Goal: Task Accomplishment & Management: Complete application form

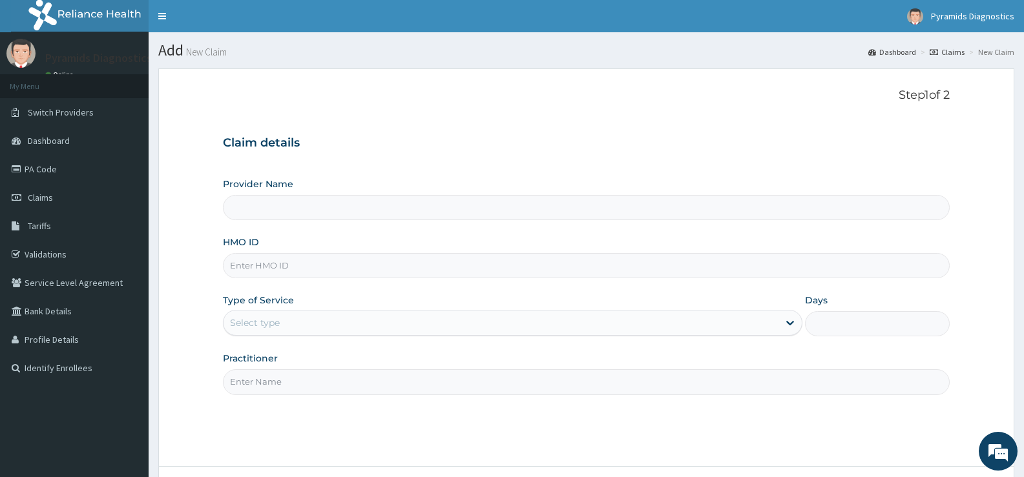
click at [267, 266] on input "HMO ID" at bounding box center [586, 265] width 727 height 25
click at [295, 184] on div "Provider Name" at bounding box center [586, 199] width 727 height 43
click at [60, 198] on link "Claims" at bounding box center [74, 197] width 149 height 28
drag, startPoint x: 286, startPoint y: 266, endPoint x: 450, endPoint y: 256, distance: 164.4
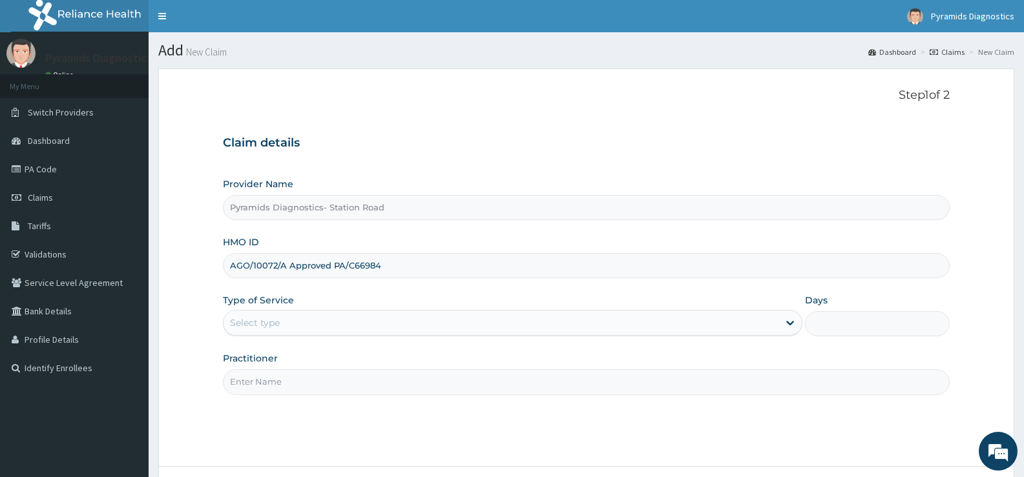
click at [450, 256] on input "AGO/10072/A Approved PA/C66984" at bounding box center [586, 265] width 727 height 25
type input "AGO/10072/A"
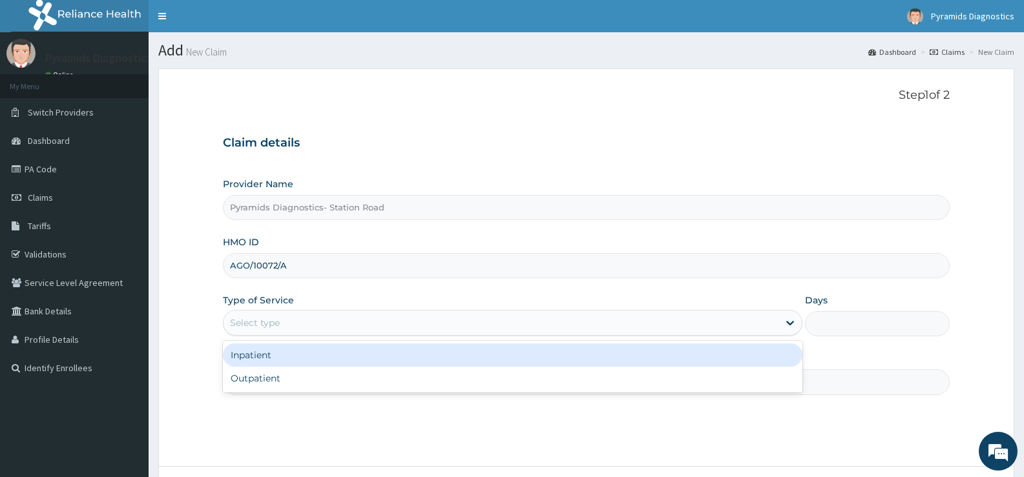
click at [311, 317] on div "Select type" at bounding box center [501, 323] width 554 height 21
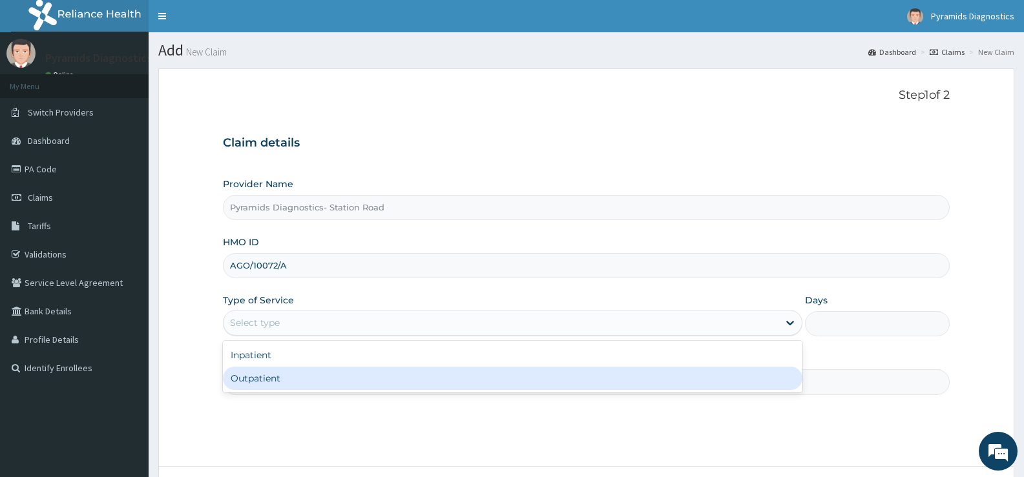
click at [298, 379] on div "Outpatient" at bounding box center [512, 378] width 579 height 23
type input "1"
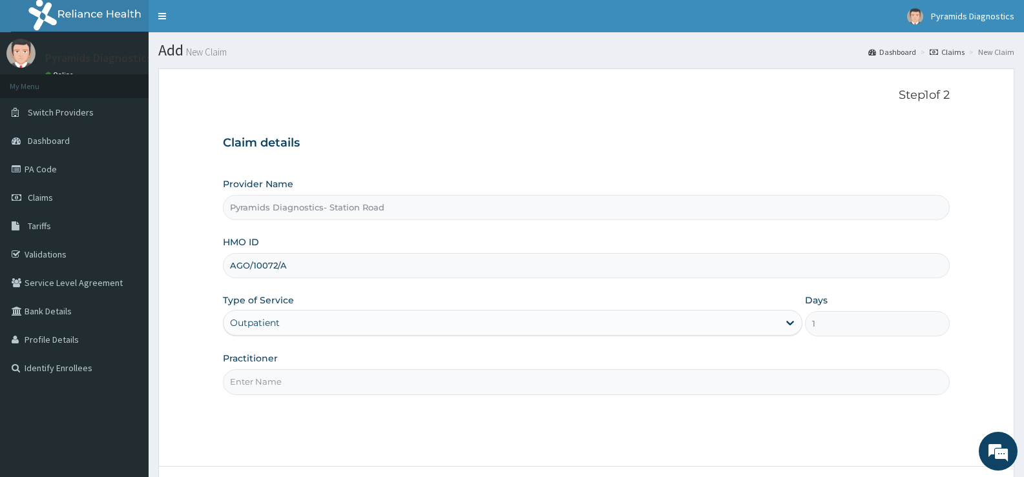
click at [287, 383] on input "Practitioner" at bounding box center [586, 382] width 727 height 25
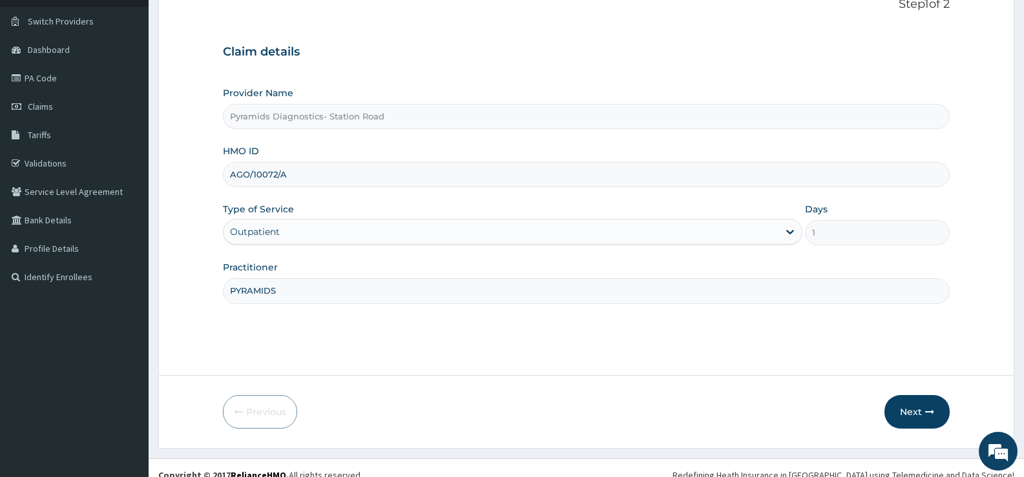
scroll to position [105, 0]
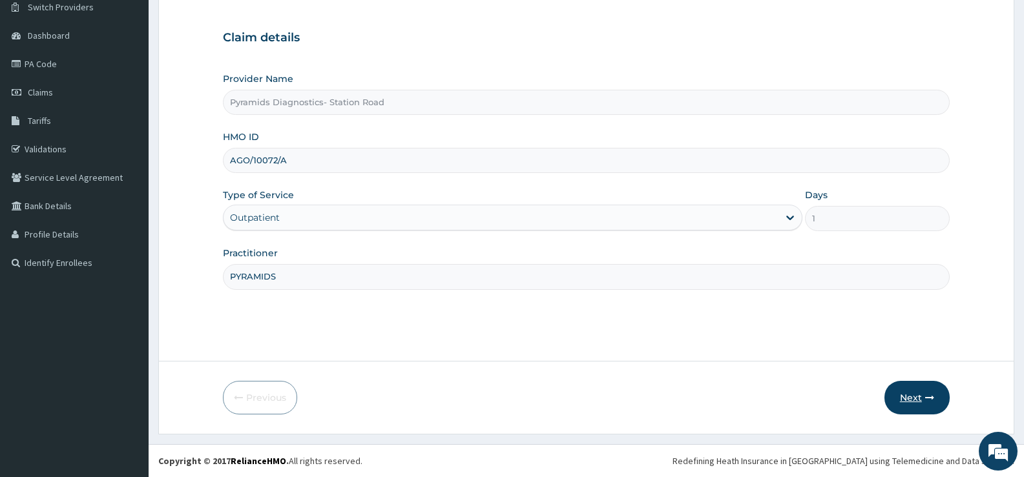
type input "PYRAMIDS"
click at [910, 392] on button "Next" at bounding box center [917, 398] width 65 height 34
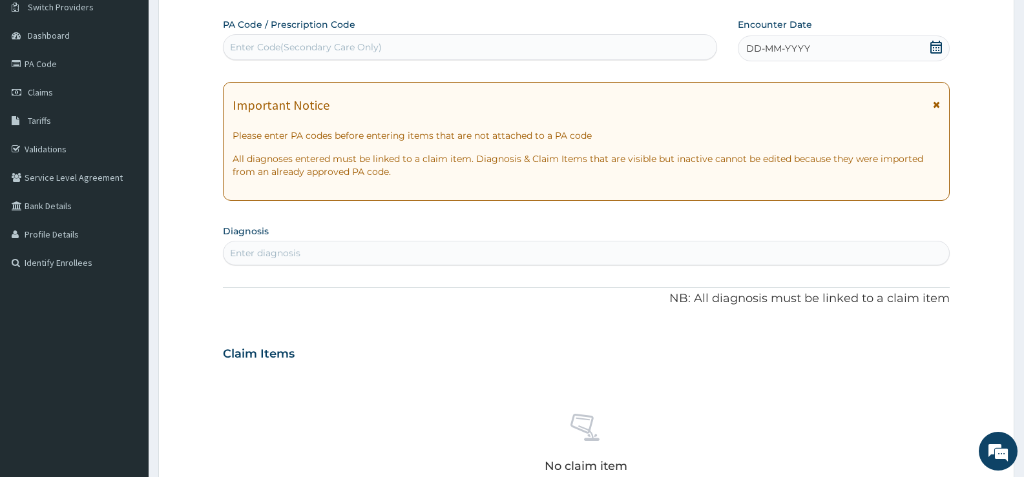
click at [421, 46] on div "Enter Code(Secondary Care Only)" at bounding box center [470, 47] width 493 height 21
paste input "AGO/10072/A APPROVED PA/C66984"
drag, startPoint x: 346, startPoint y: 45, endPoint x: 172, endPoint y: 63, distance: 174.8
click at [172, 63] on form "Step 2 of 2 PA Code / Prescription Code Use Up and Down to choose options, pres…" at bounding box center [586, 371] width 856 height 817
type input "PA/C66984"
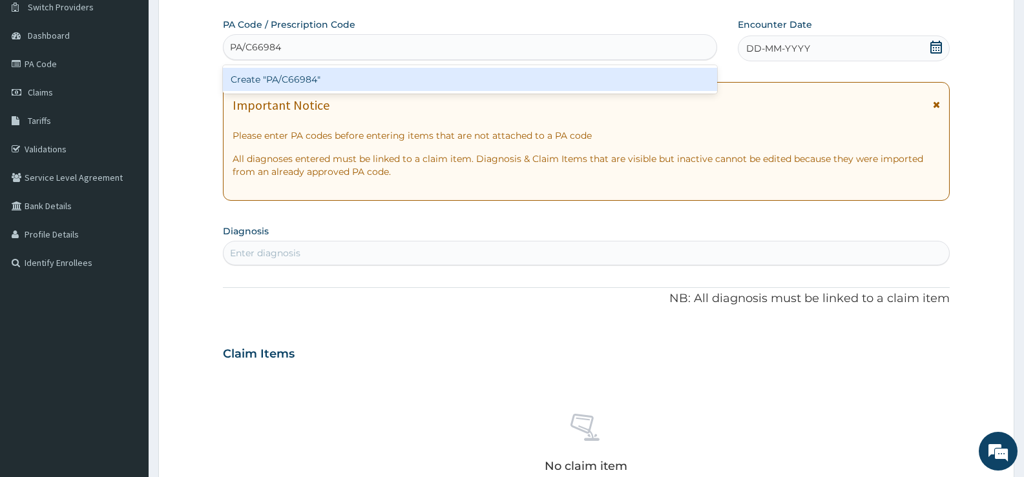
click at [319, 72] on div "Create "PA/C66984"" at bounding box center [470, 79] width 494 height 23
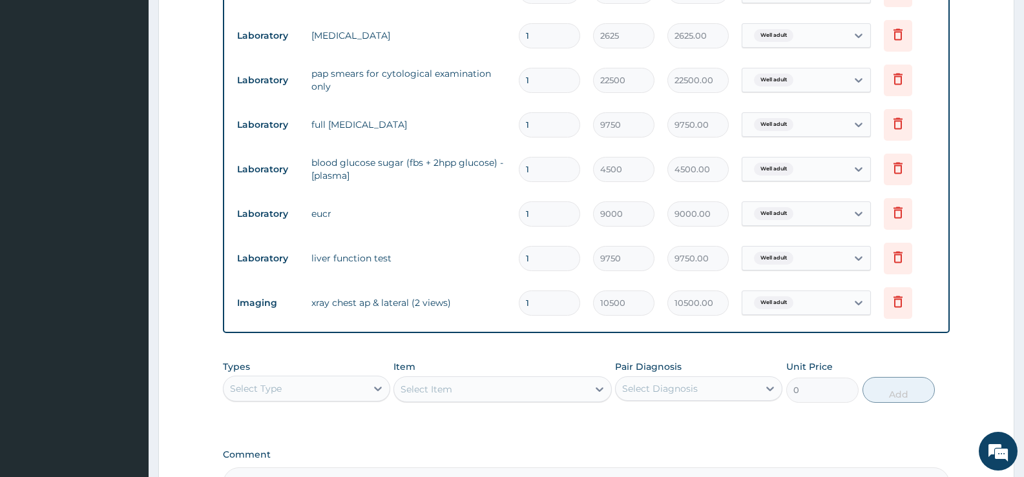
scroll to position [705, 0]
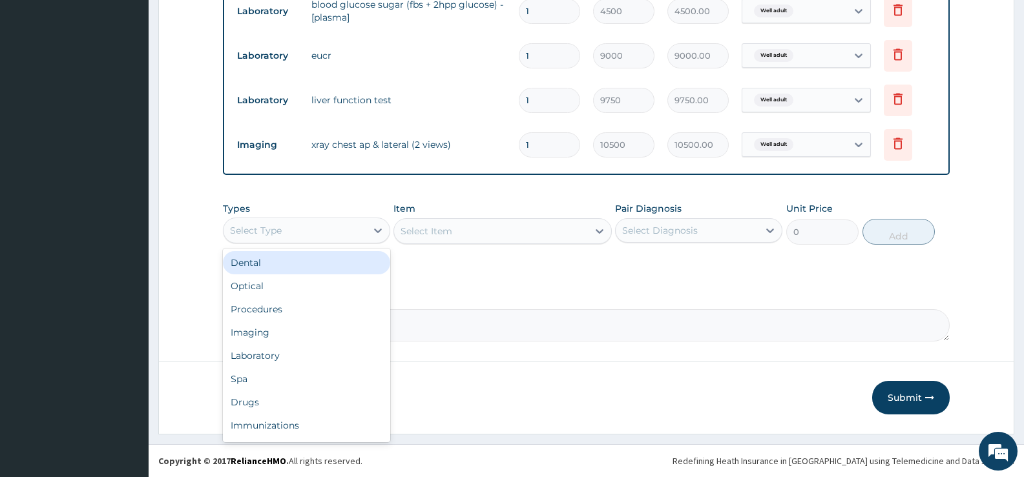
click at [331, 219] on div "Select Type" at bounding box center [306, 231] width 167 height 26
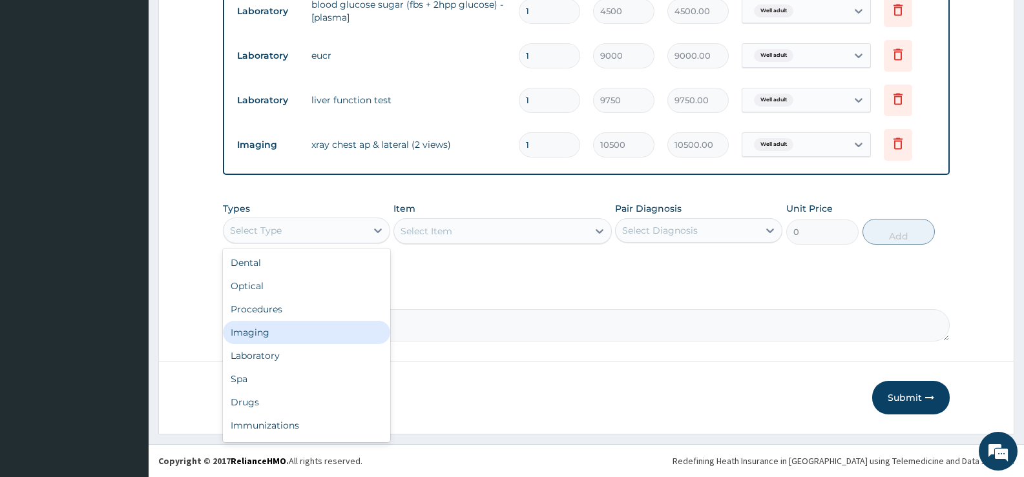
click at [302, 338] on div "Imaging" at bounding box center [306, 332] width 167 height 23
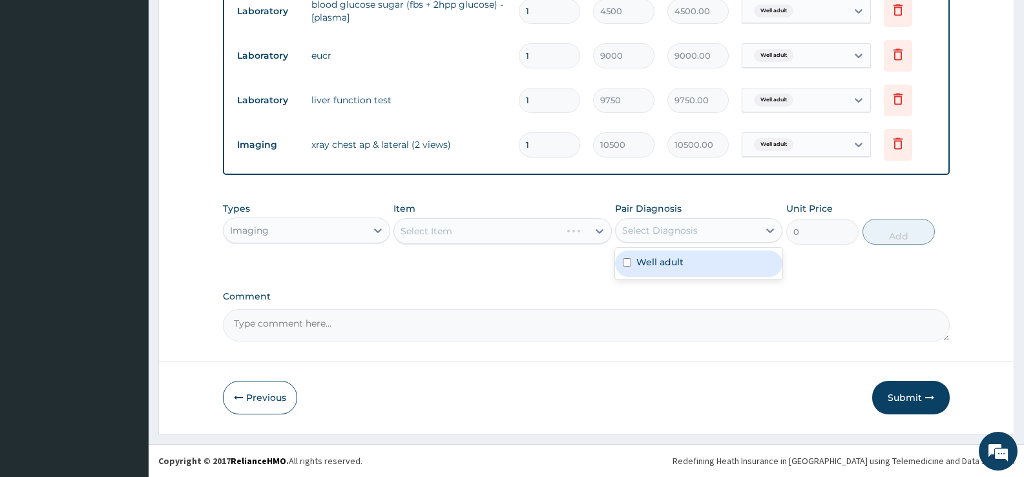
click at [649, 229] on div "Select Diagnosis" at bounding box center [660, 230] width 76 height 13
click at [649, 253] on div "Well adult" at bounding box center [698, 264] width 167 height 26
checkbox input "true"
click at [509, 229] on div "Select Item" at bounding box center [502, 231] width 218 height 26
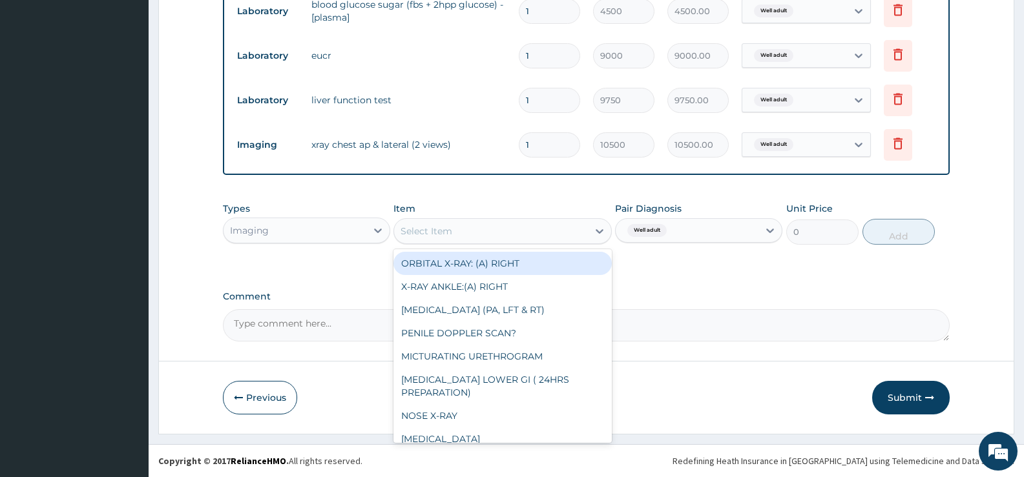
click at [447, 231] on div "Select Item" at bounding box center [427, 231] width 52 height 13
type input "CH"
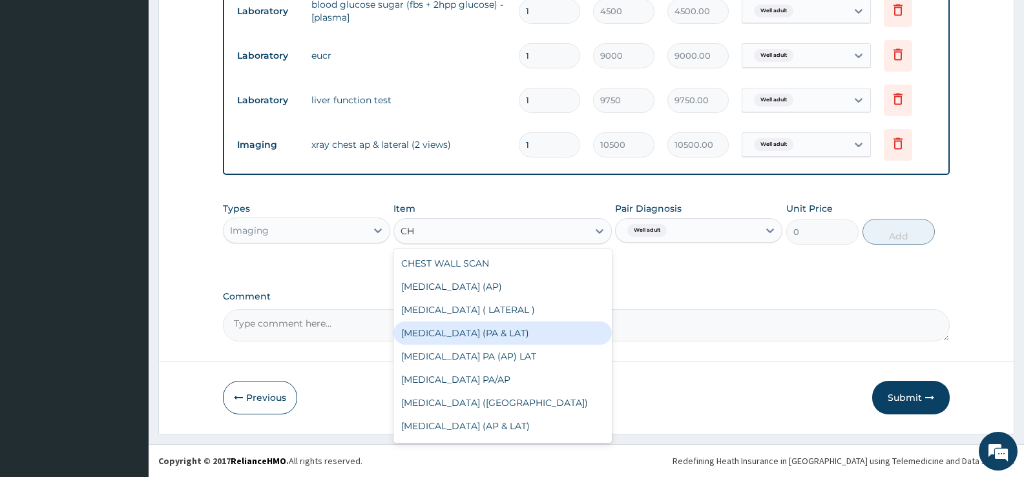
click at [489, 330] on div "[MEDICAL_DATA] (PA & LAT)" at bounding box center [502, 333] width 218 height 23
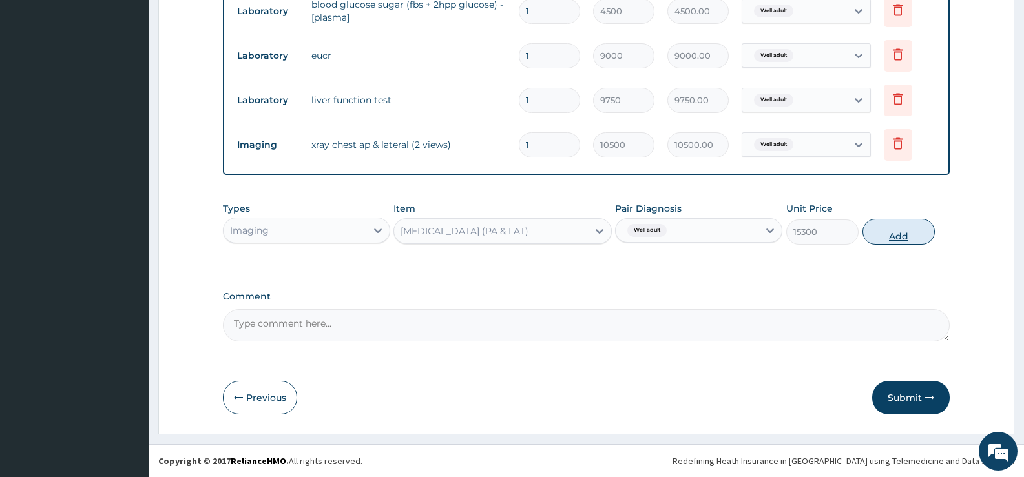
click at [867, 227] on button "Add" at bounding box center [899, 232] width 72 height 26
type input "0"
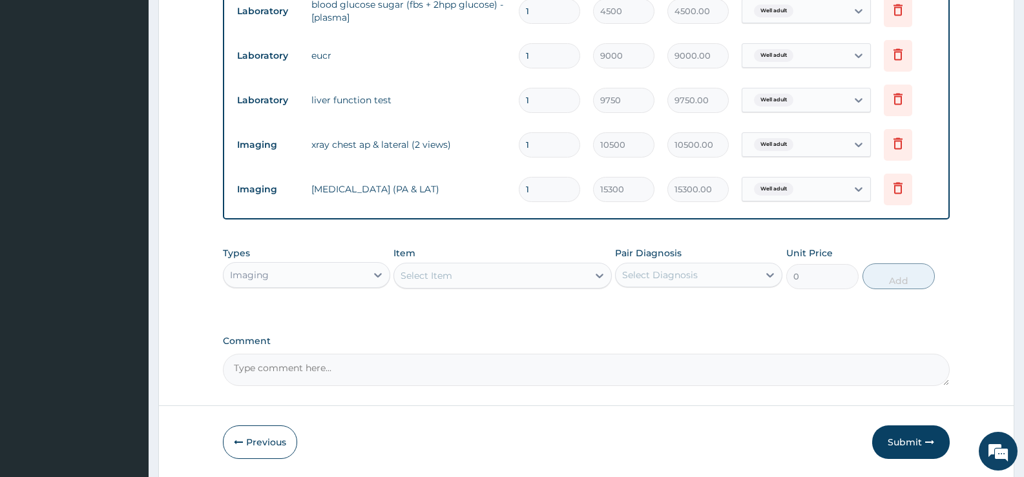
click at [277, 266] on div "Imaging" at bounding box center [295, 275] width 143 height 21
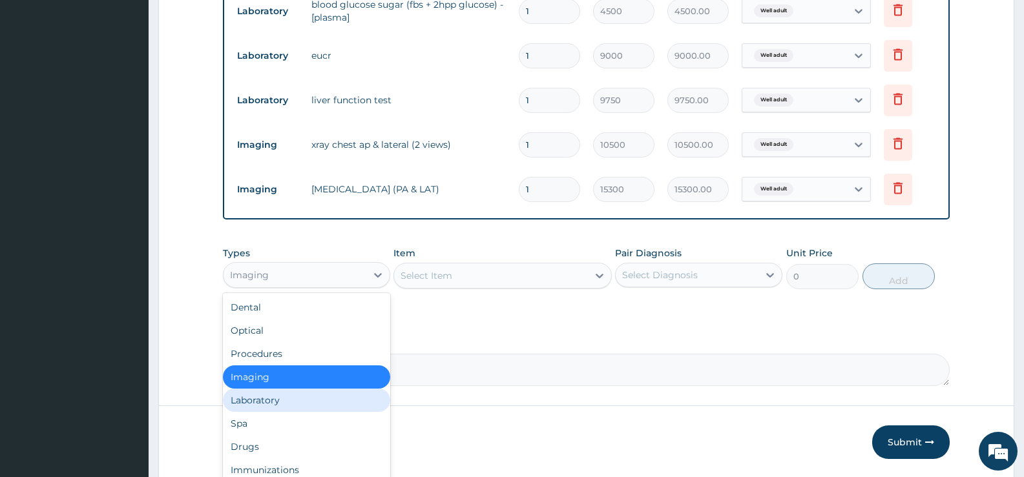
click at [272, 396] on div "Laboratory" at bounding box center [306, 400] width 167 height 23
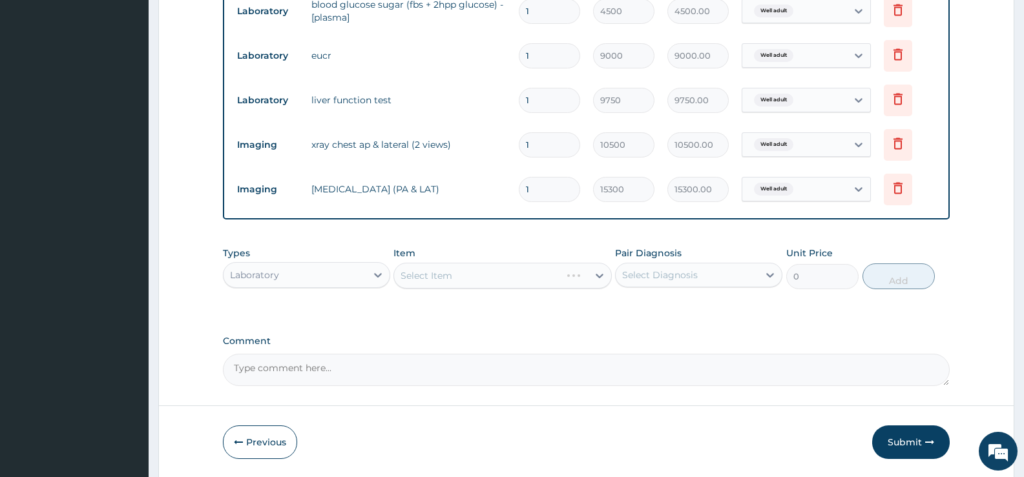
click at [466, 281] on div "Select Item" at bounding box center [502, 276] width 218 height 26
click at [454, 275] on div "Select Item" at bounding box center [502, 276] width 218 height 26
click at [678, 279] on div "Select Diagnosis" at bounding box center [660, 275] width 76 height 13
click at [676, 303] on label "Well adult" at bounding box center [659, 306] width 47 height 13
checkbox input "true"
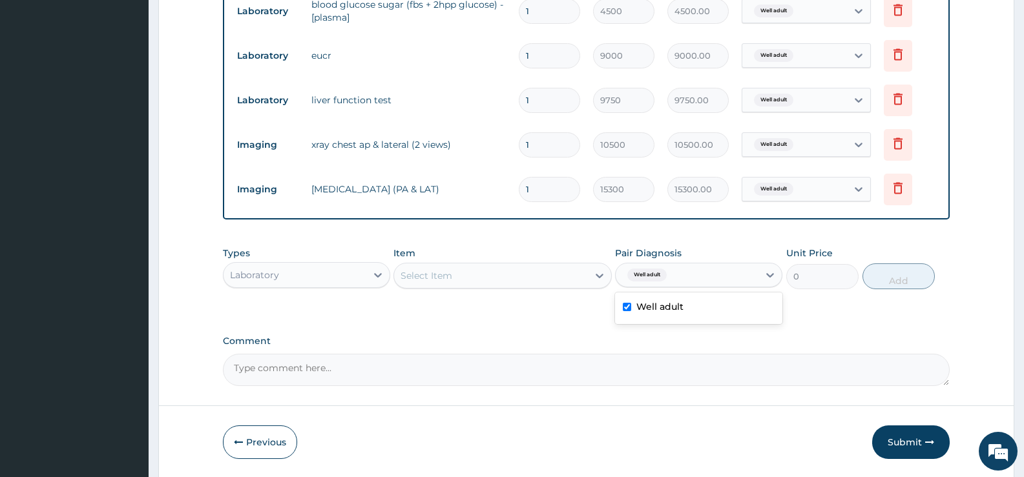
click at [472, 277] on div "Select Item" at bounding box center [490, 276] width 193 height 21
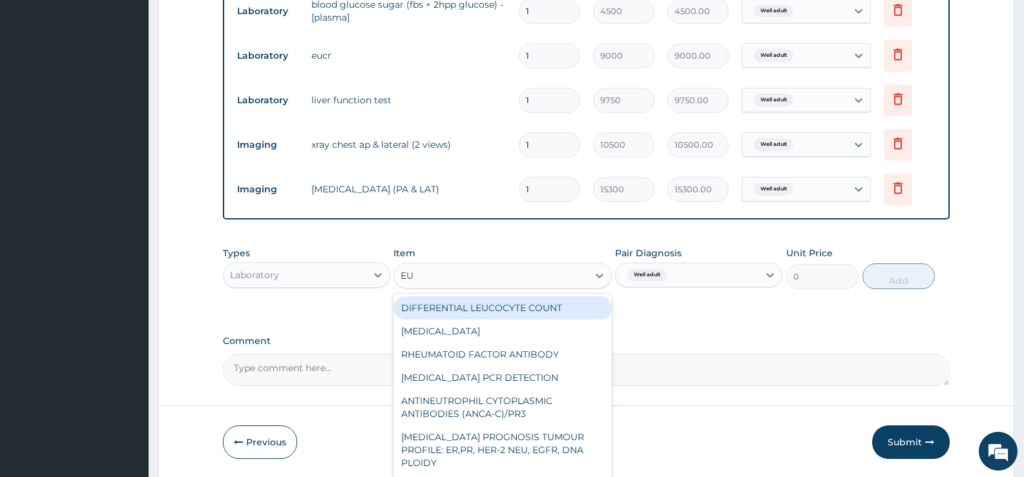
type input "EUC"
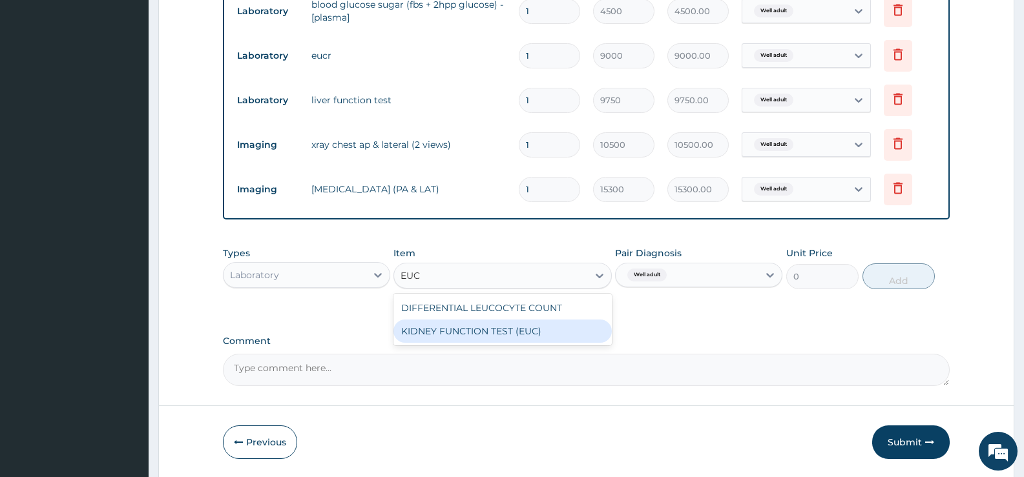
click at [538, 331] on div "KIDNEY FUNCTION TEST (EUC)" at bounding box center [502, 331] width 218 height 23
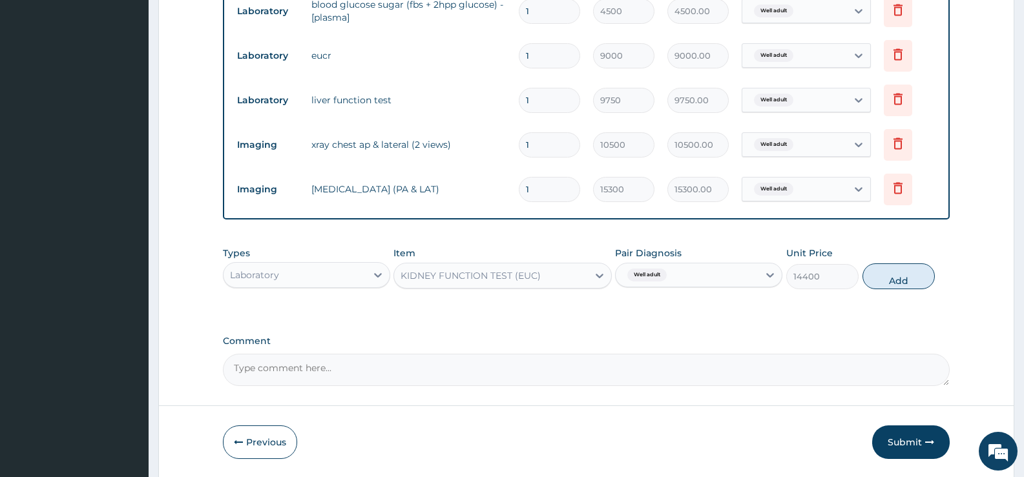
drag, startPoint x: 893, startPoint y: 274, endPoint x: 855, endPoint y: 277, distance: 38.2
click at [894, 274] on button "Add" at bounding box center [899, 277] width 72 height 26
type input "0"
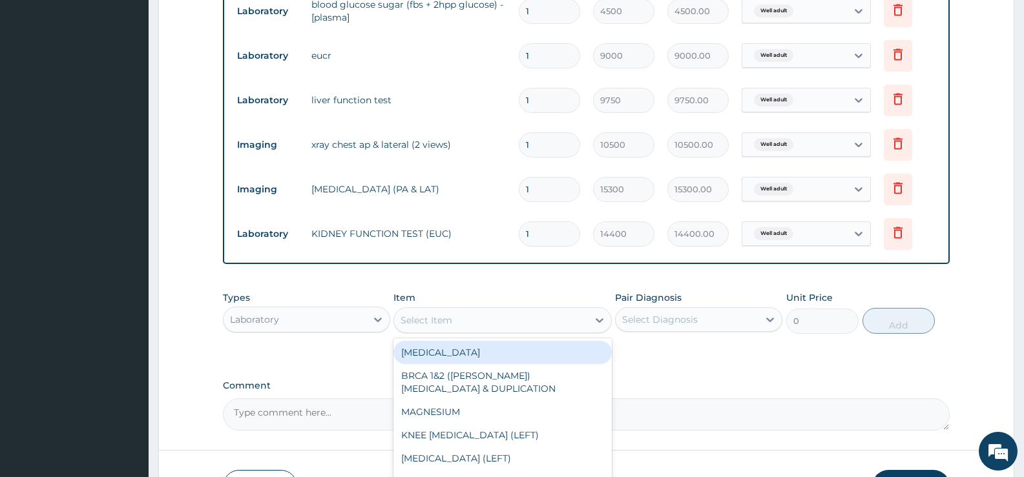
click at [423, 315] on div "Select Item" at bounding box center [427, 320] width 52 height 13
type input "LI"
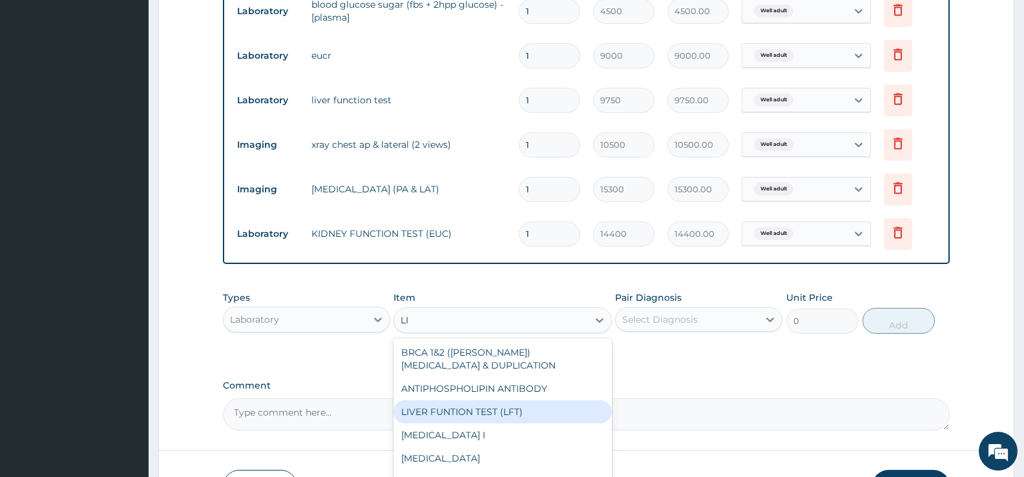
click at [454, 415] on div "LIVER FUNTION TEST (LFT)" at bounding box center [502, 412] width 218 height 23
type input "14400"
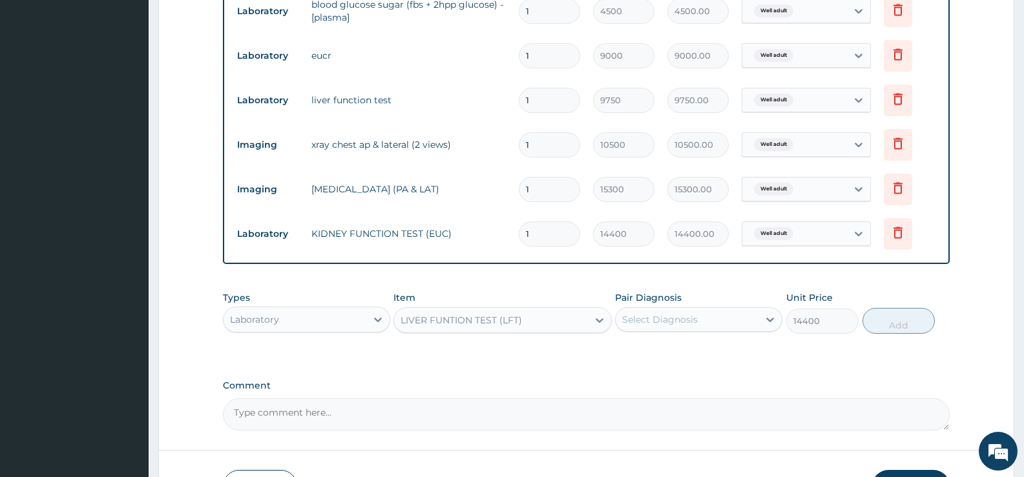
click at [747, 323] on div "Select Diagnosis" at bounding box center [687, 319] width 143 height 21
click at [733, 358] on div "Well adult" at bounding box center [698, 353] width 167 height 26
checkbox input "true"
drag, startPoint x: 899, startPoint y: 320, endPoint x: 852, endPoint y: 303, distance: 50.3
click at [900, 320] on button "Add" at bounding box center [899, 321] width 72 height 26
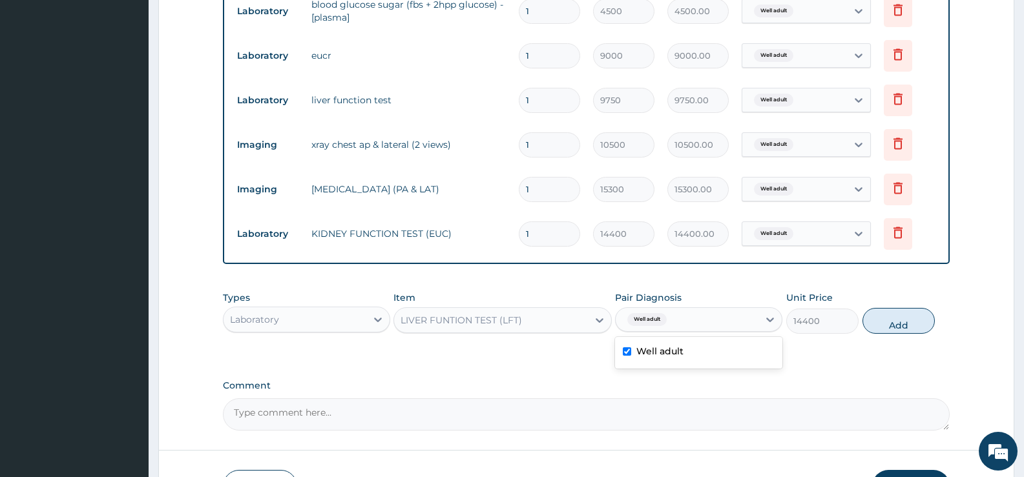
type input "0"
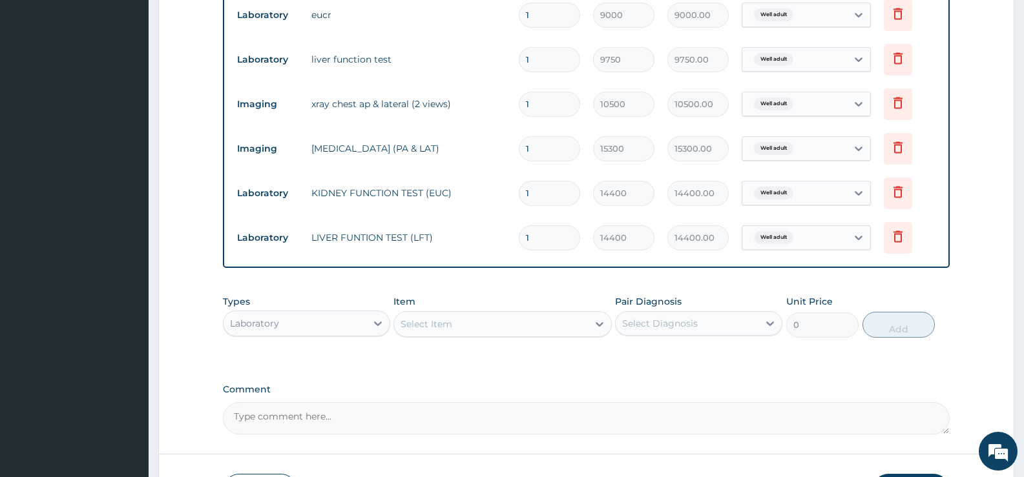
scroll to position [839, 0]
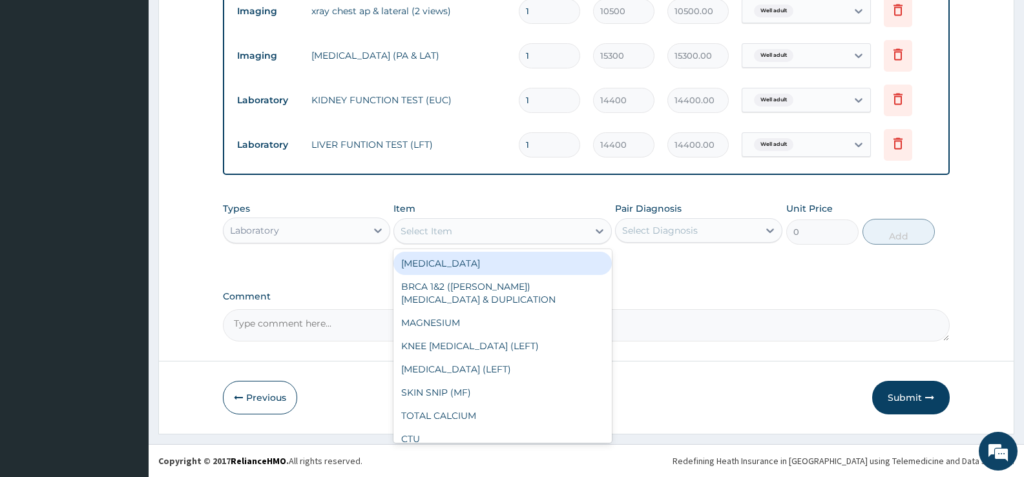
click at [438, 230] on div "Select Item" at bounding box center [427, 231] width 52 height 13
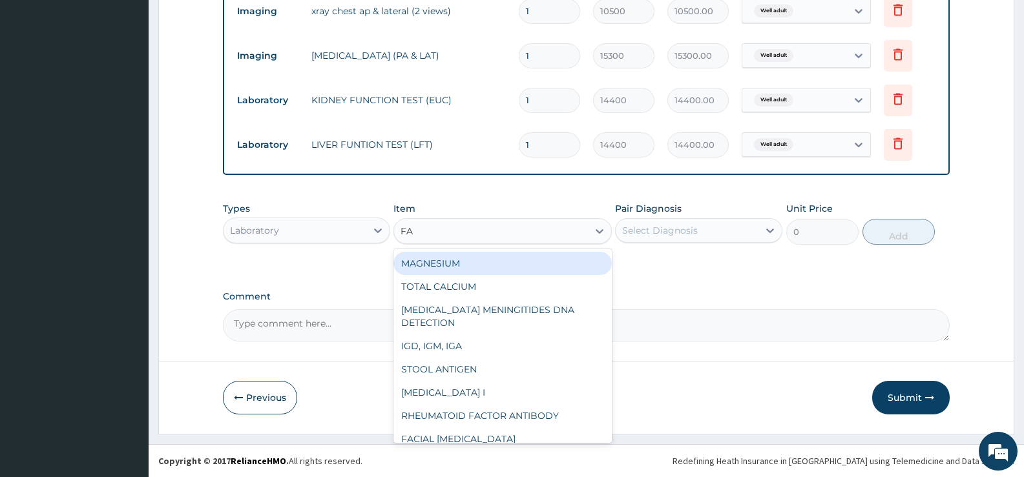
type input "FAS"
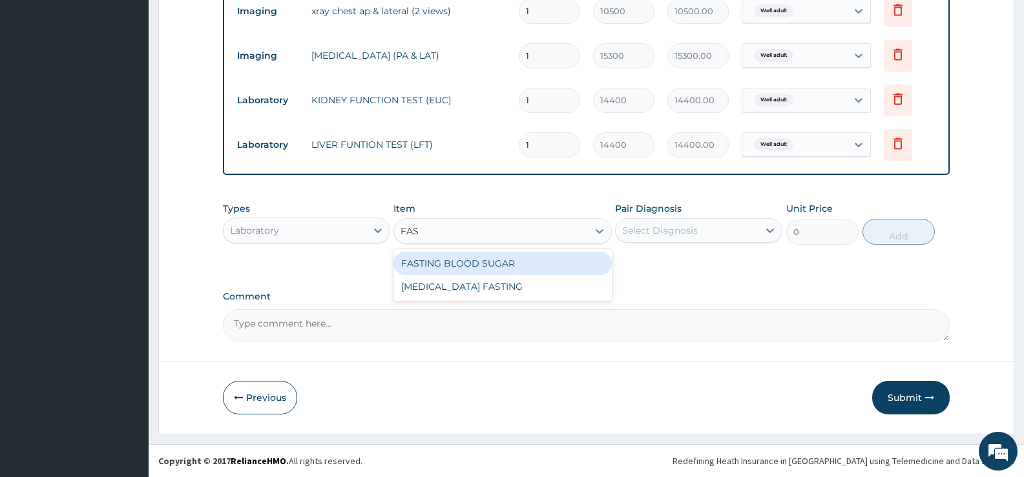
click at [470, 260] on div "FASTING BLOOD SUGAR" at bounding box center [502, 263] width 218 height 23
type input "3150"
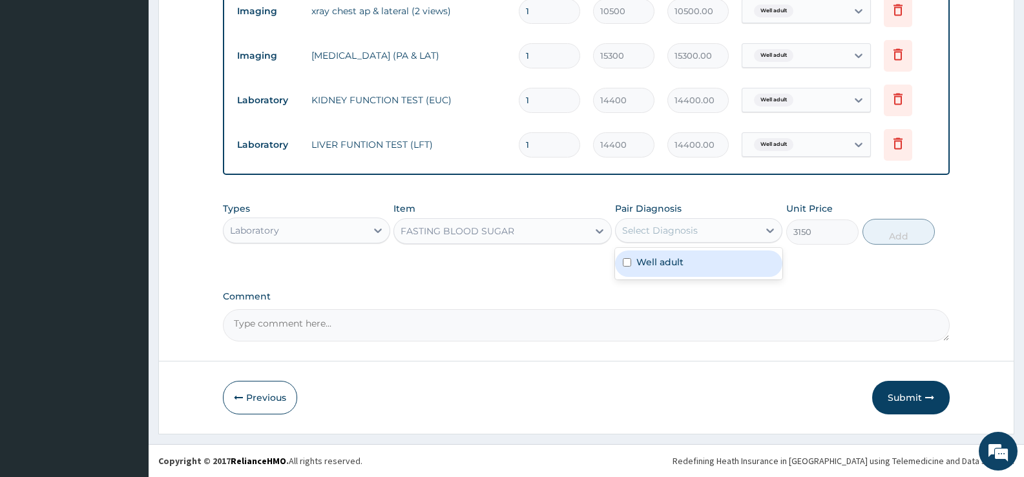
click at [714, 233] on div "Select Diagnosis" at bounding box center [687, 230] width 143 height 21
click at [713, 259] on div "Well adult" at bounding box center [698, 264] width 167 height 26
checkbox input "true"
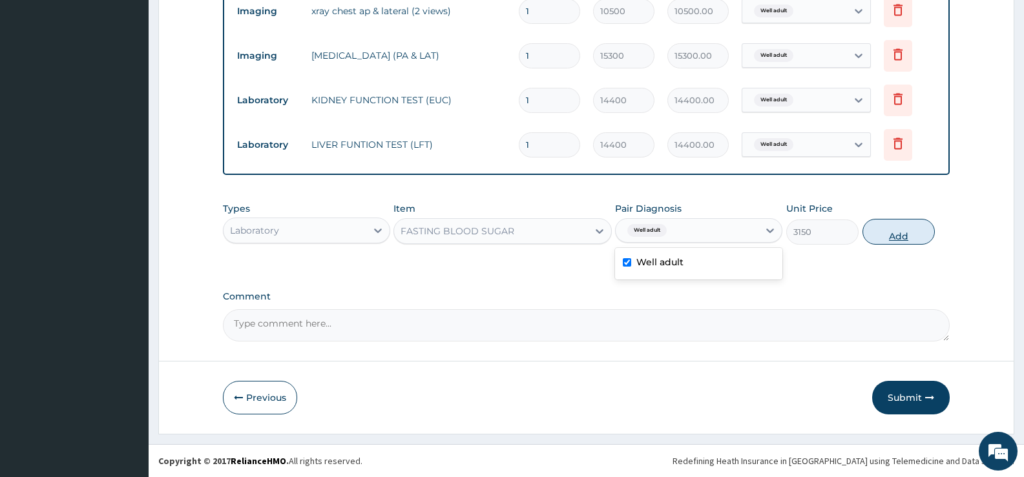
click at [892, 236] on button "Add" at bounding box center [899, 232] width 72 height 26
type input "0"
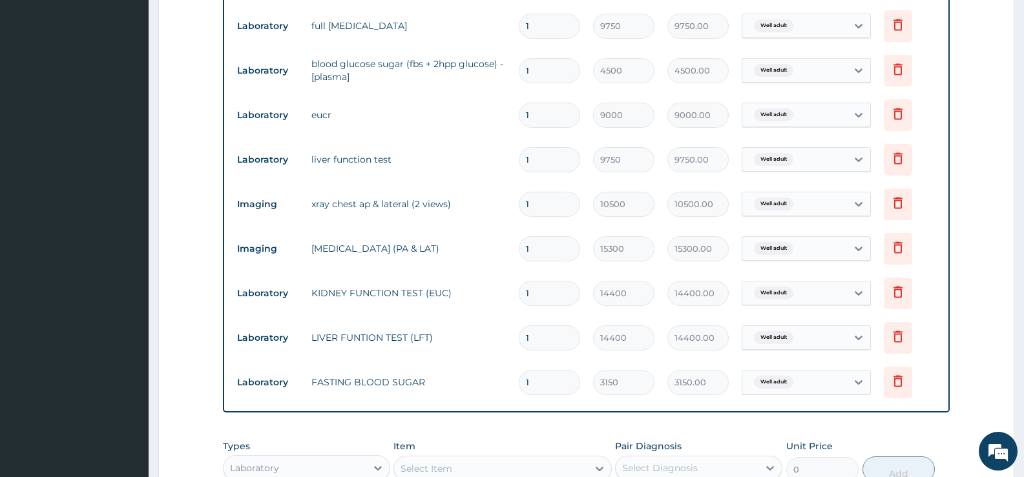
scroll to position [645, 0]
click at [894, 113] on icon at bounding box center [898, 115] width 9 height 12
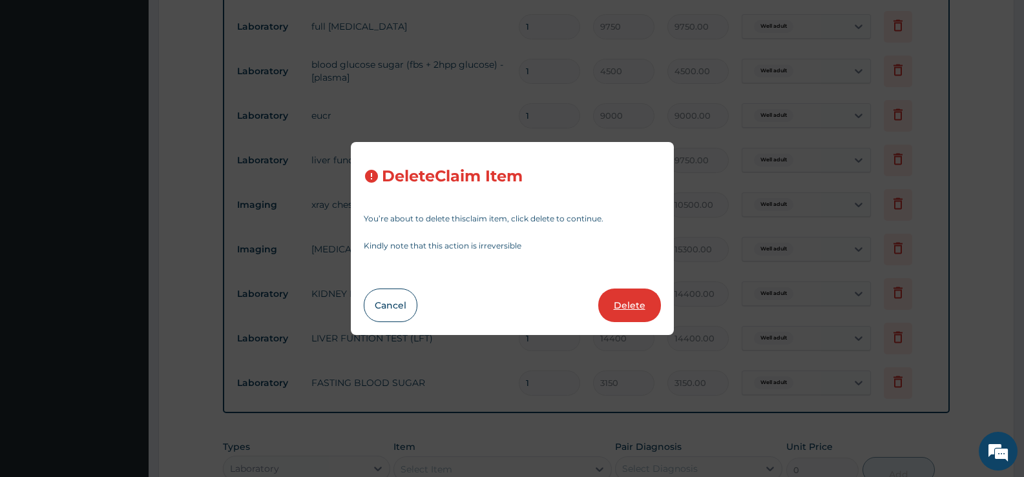
click at [629, 302] on button "Delete" at bounding box center [629, 306] width 63 height 34
type input "9750"
type input "9750.00"
type input "10500"
type input "10500.00"
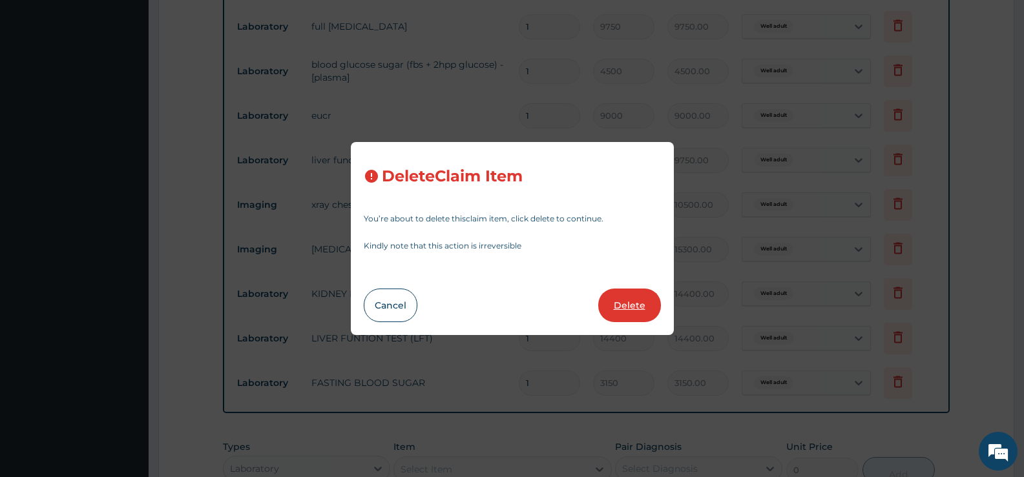
type input "15300"
type input "15300.00"
type input "14400"
type input "14400.00"
type input "3150"
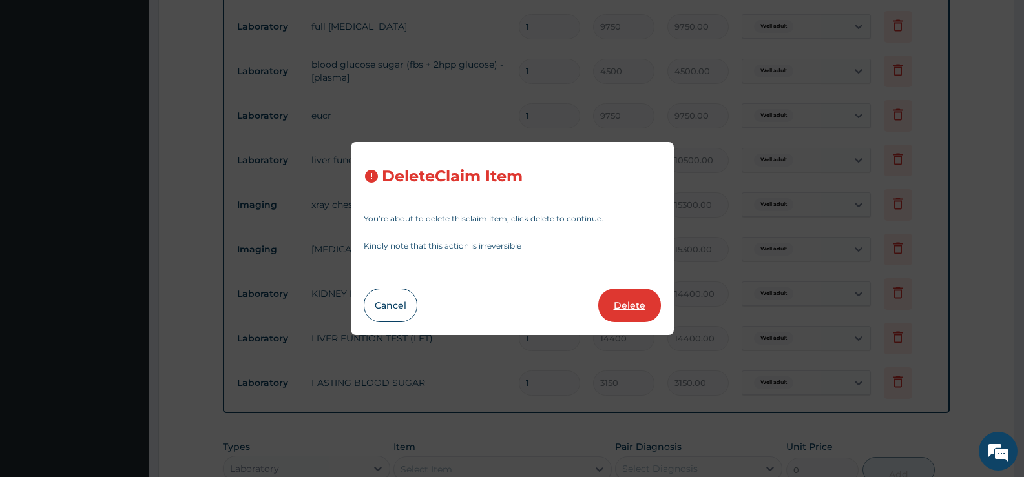
type input "3150.00"
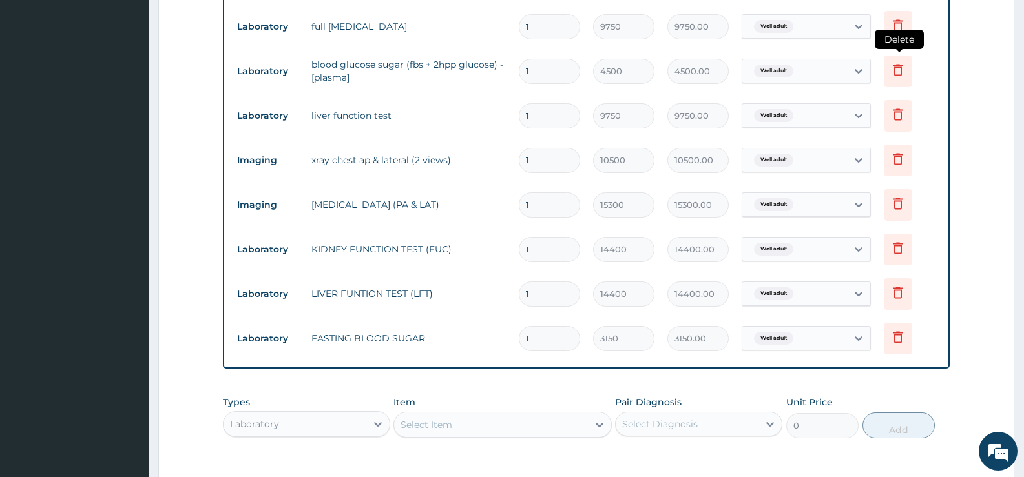
click at [901, 75] on icon at bounding box center [898, 70] width 9 height 12
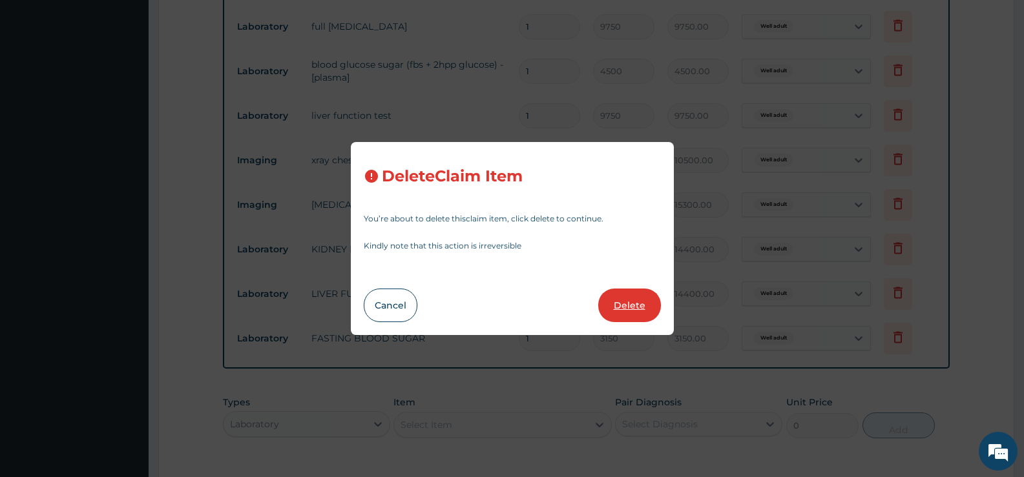
click at [622, 315] on button "Delete" at bounding box center [629, 306] width 63 height 34
type input "9750"
type input "9750.00"
type input "10500"
type input "10500.00"
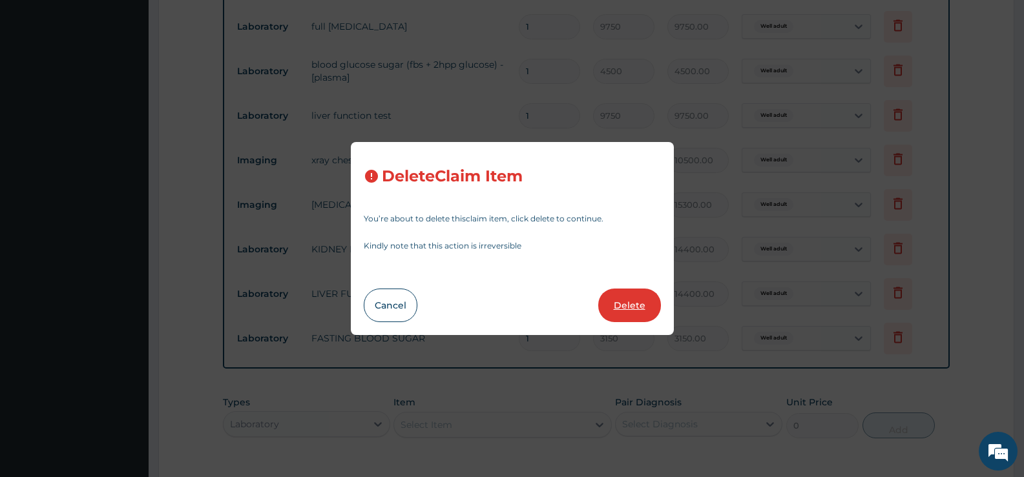
type input "15300"
type input "15300.00"
type input "14400"
type input "14400.00"
type input "3150"
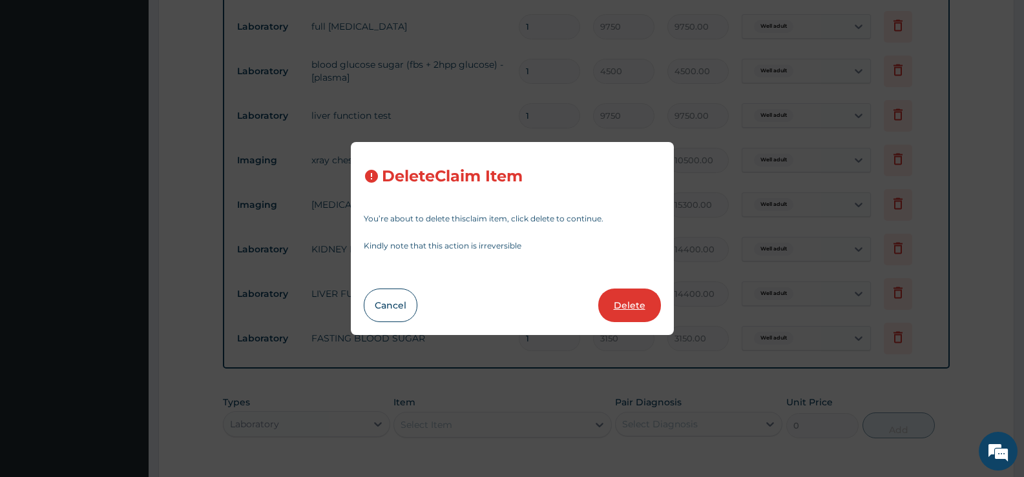
type input "3150.00"
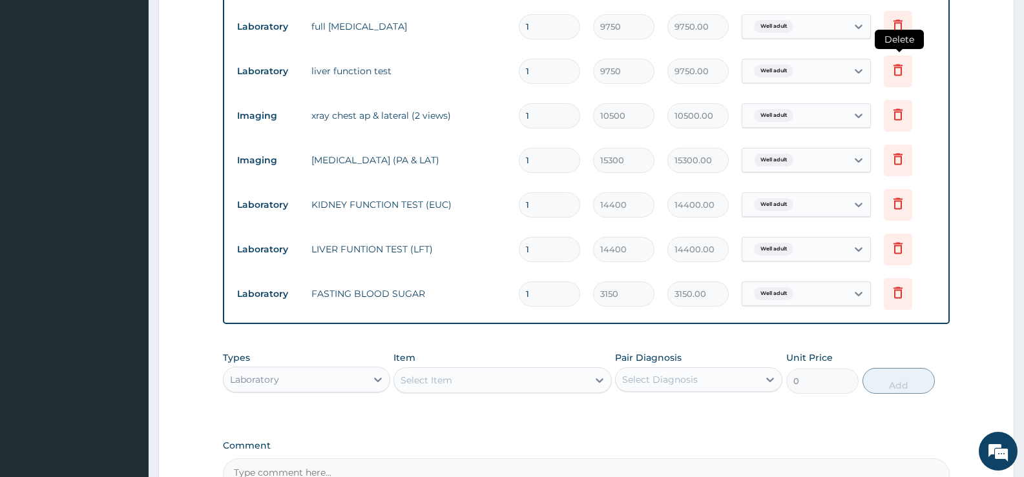
click at [903, 67] on icon at bounding box center [898, 70] width 16 height 16
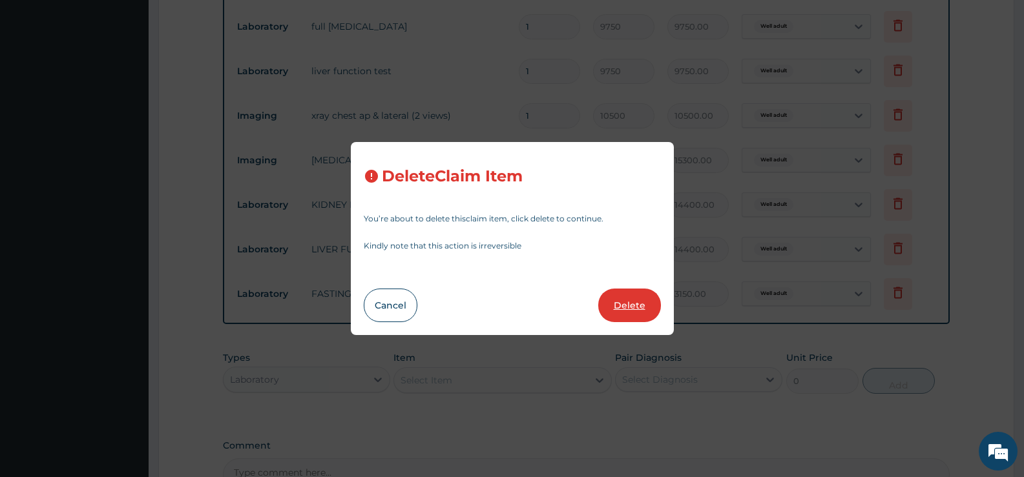
click at [646, 300] on button "Delete" at bounding box center [629, 306] width 63 height 34
type input "10500"
type input "10500.00"
type input "15300"
type input "15300.00"
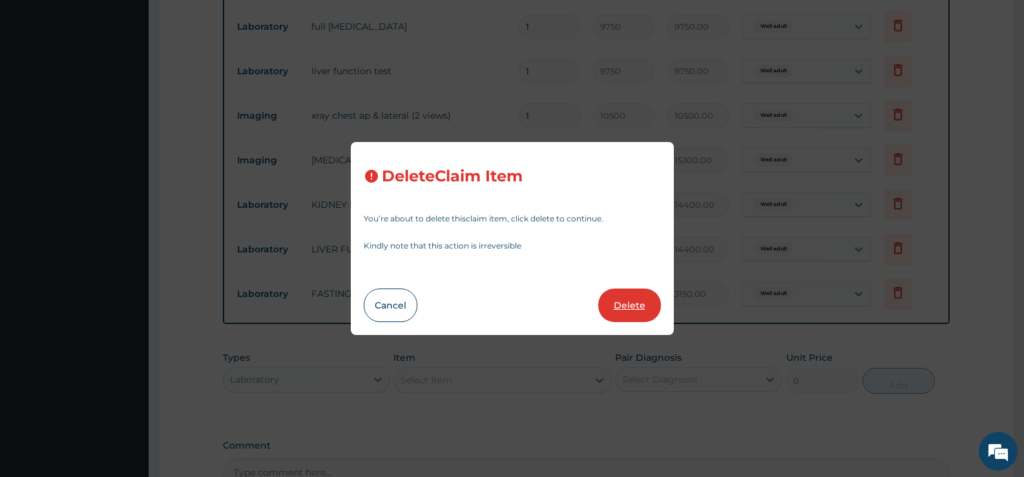
type input "14400"
type input "14400.00"
type input "3150"
type input "3150.00"
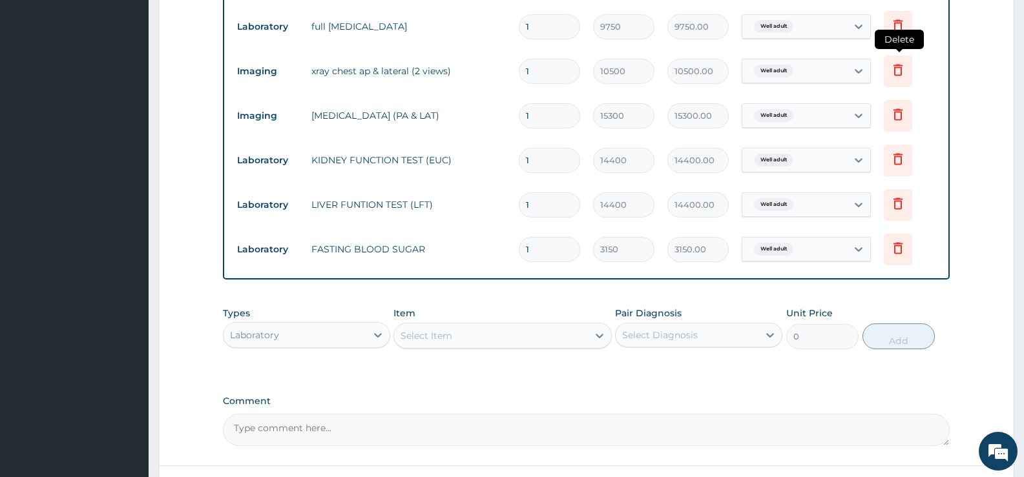
click at [897, 76] on icon at bounding box center [898, 70] width 16 height 16
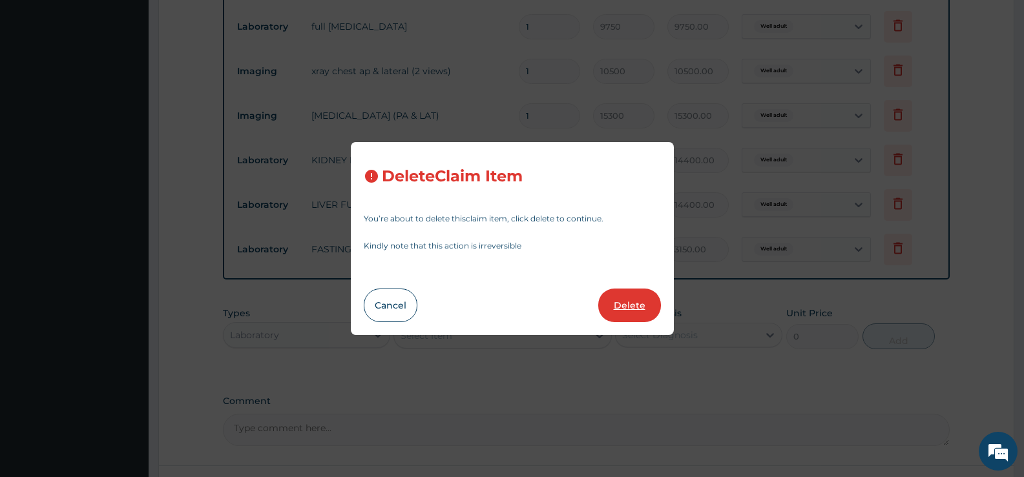
click at [640, 302] on button "Delete" at bounding box center [629, 306] width 63 height 34
type input "15300"
type input "15300.00"
type input "14400"
type input "14400.00"
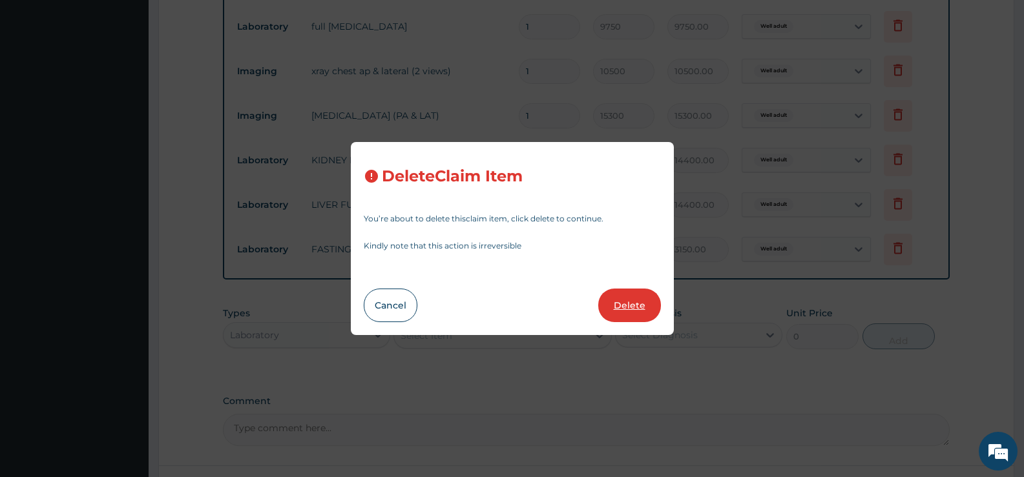
type input "3150"
type input "3150.00"
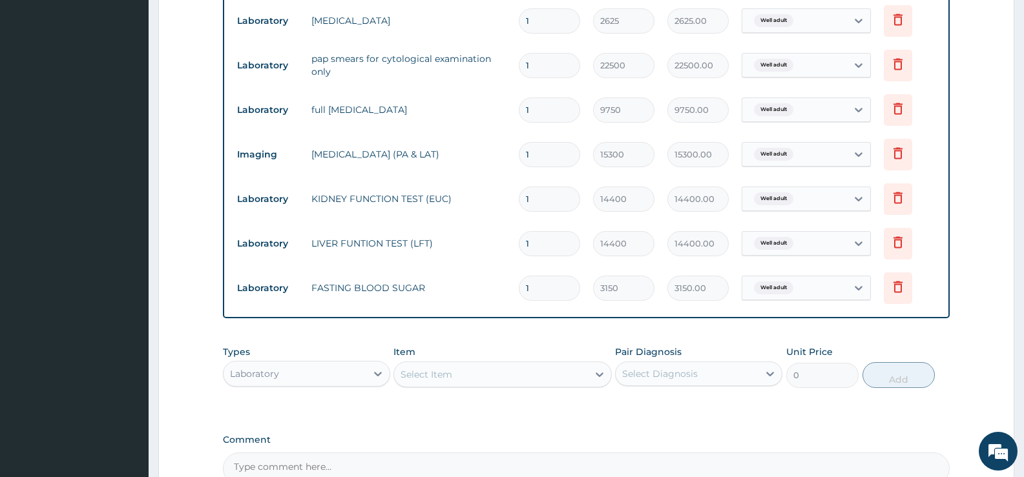
scroll to position [705, 0]
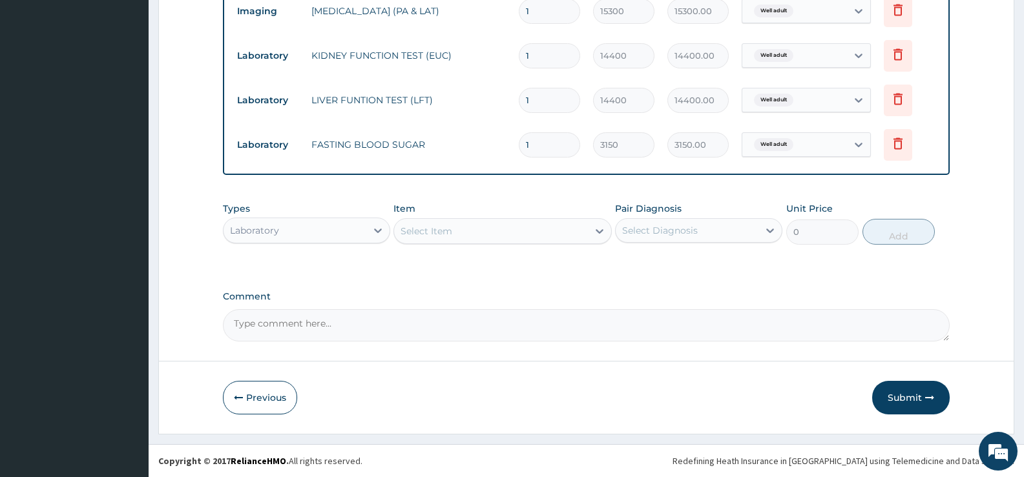
click at [485, 238] on div "Select Item" at bounding box center [490, 231] width 193 height 21
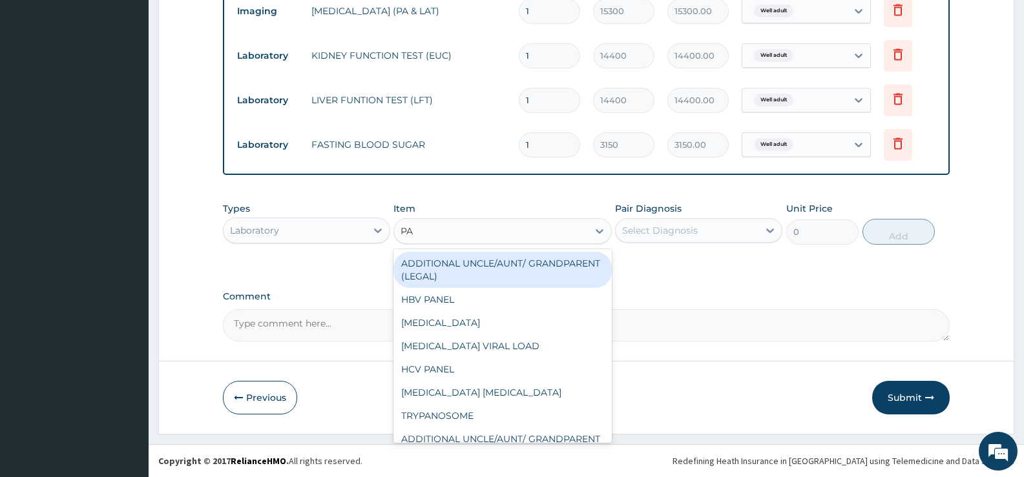
type input "PAP"
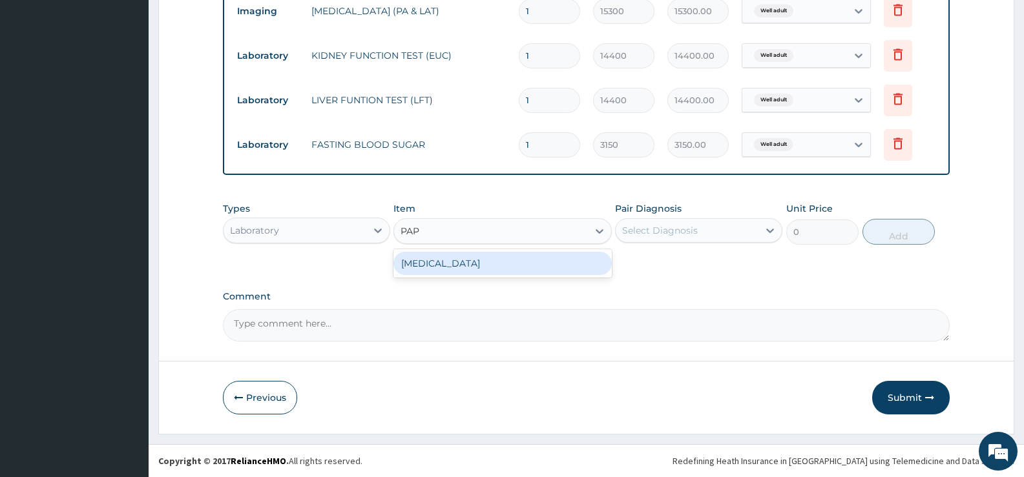
click at [466, 268] on div "[MEDICAL_DATA]" at bounding box center [502, 263] width 218 height 23
type input "16200"
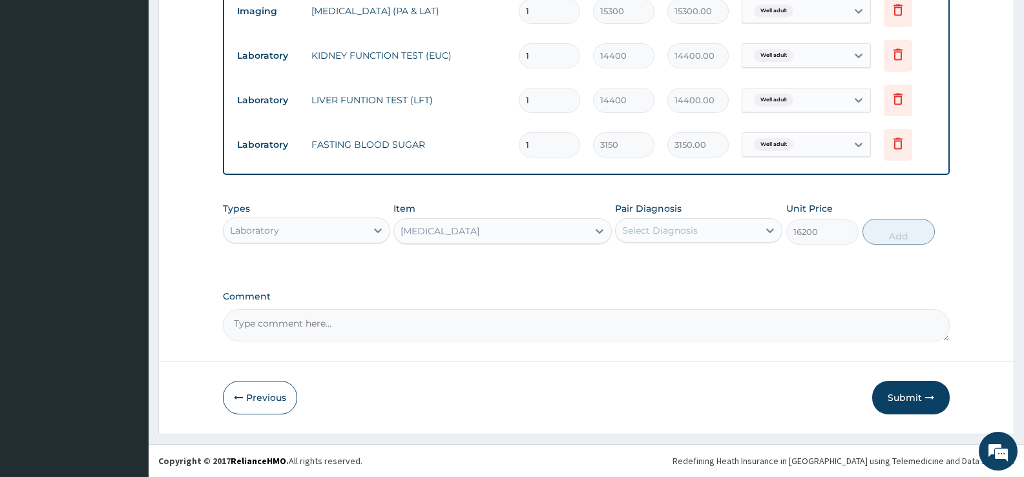
click at [717, 222] on div "Select Diagnosis" at bounding box center [687, 230] width 143 height 21
click at [718, 265] on div "Well adult" at bounding box center [698, 264] width 167 height 26
checkbox input "true"
click at [899, 230] on button "Add" at bounding box center [899, 232] width 72 height 26
type input "0"
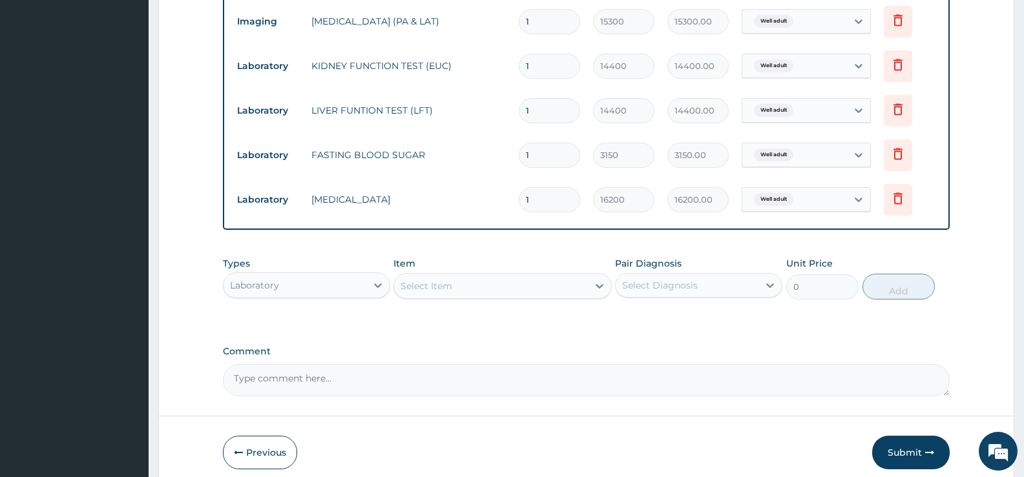
scroll to position [749, 0]
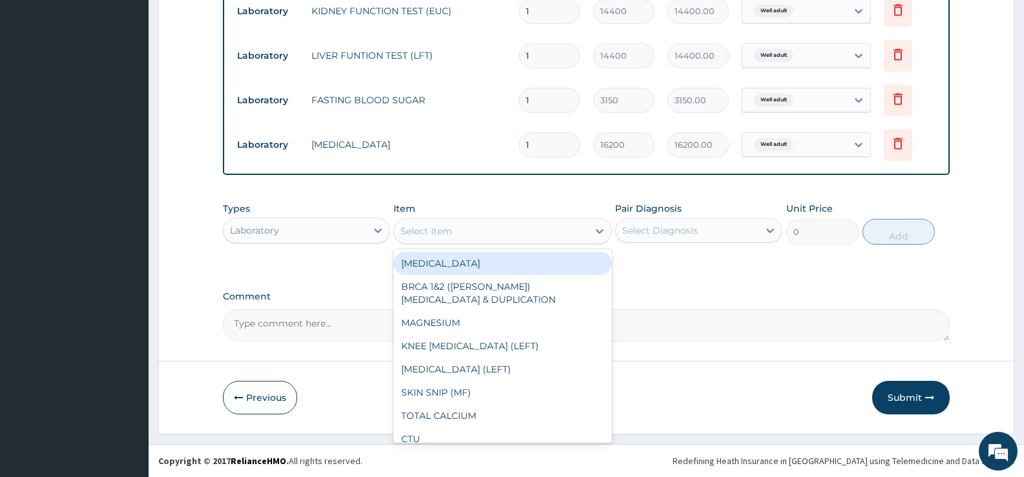
click at [480, 235] on div "Select Item" at bounding box center [490, 231] width 193 height 21
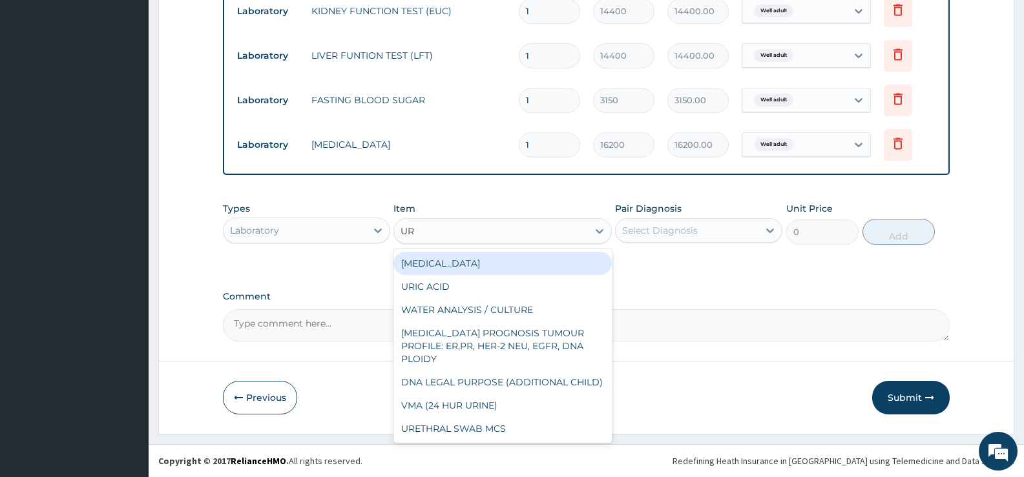
type input "URI"
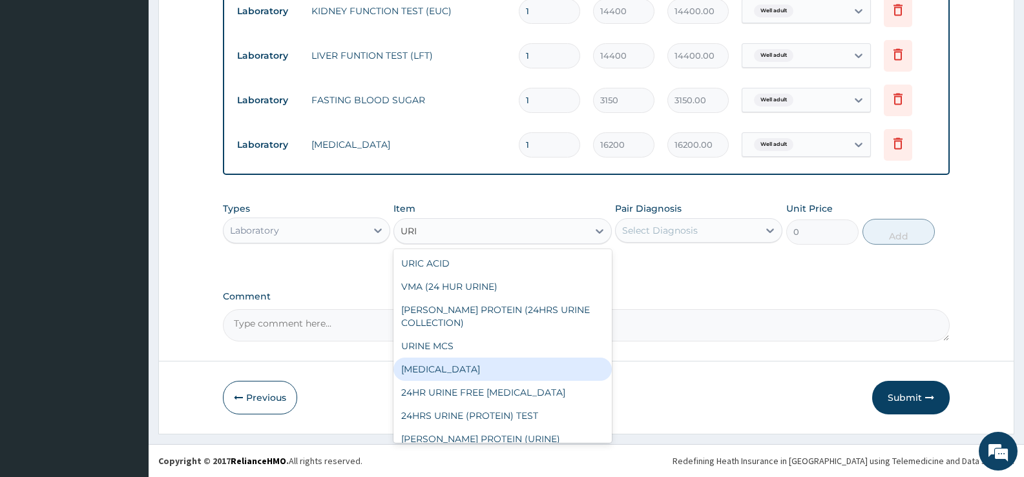
click at [475, 375] on div "[MEDICAL_DATA]" at bounding box center [502, 369] width 218 height 23
type input "2700"
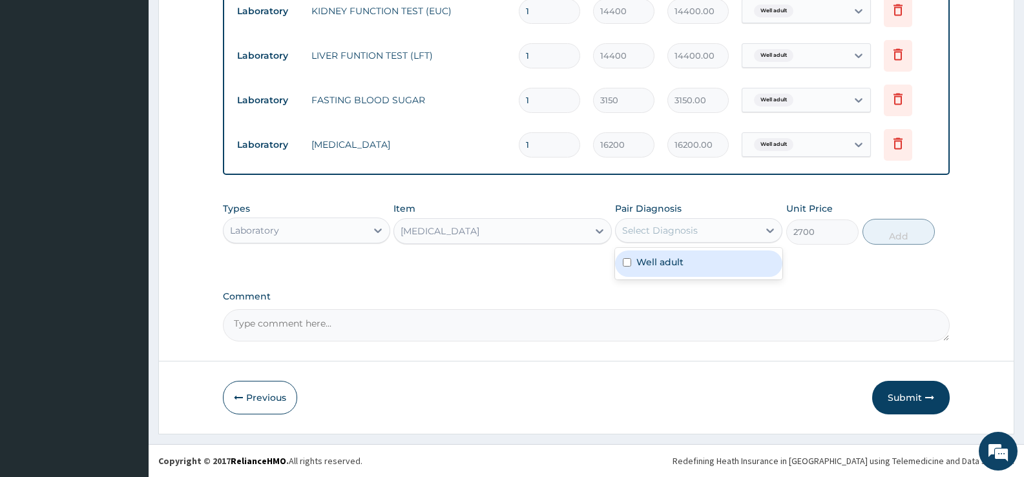
click at [747, 238] on div "Select Diagnosis" at bounding box center [687, 230] width 143 height 21
click at [735, 272] on div "Well adult" at bounding box center [698, 264] width 167 height 26
checkbox input "true"
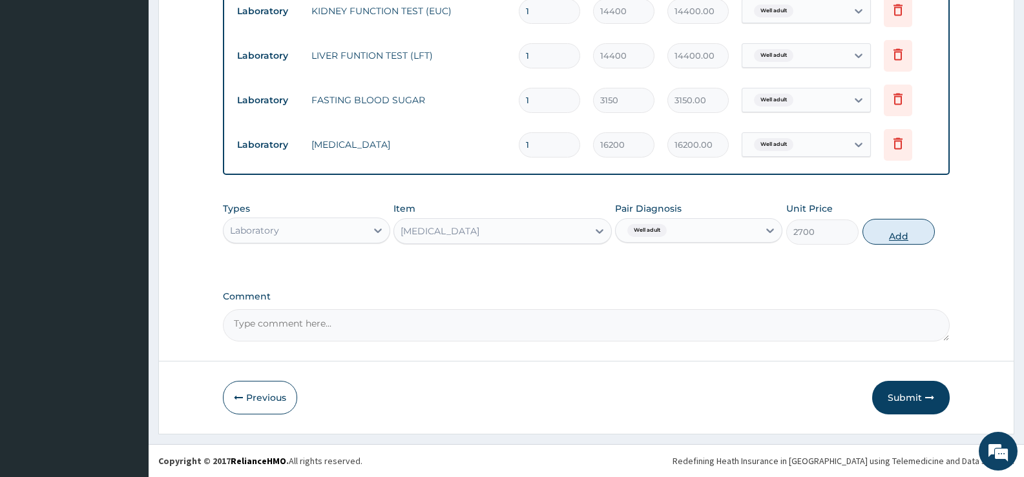
click at [897, 226] on button "Add" at bounding box center [899, 232] width 72 height 26
type input "0"
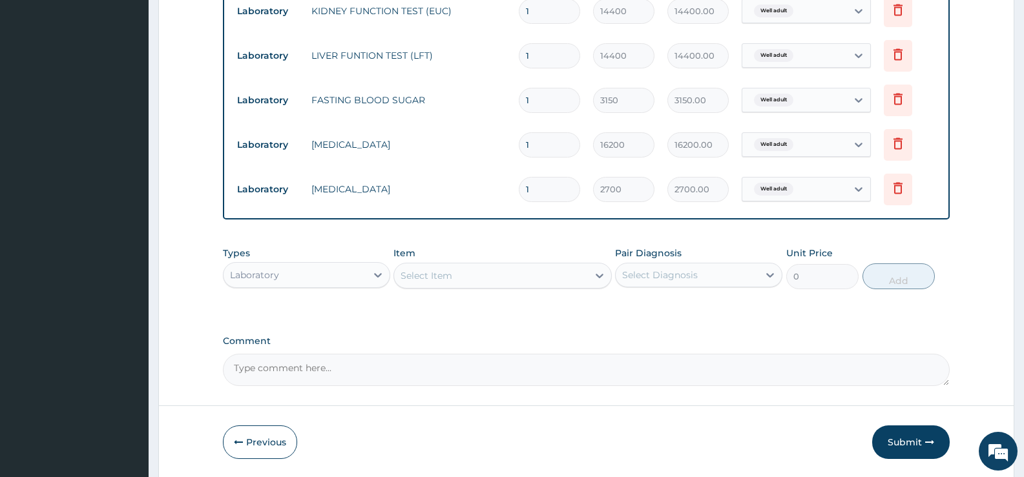
click at [327, 279] on div "Laboratory" at bounding box center [295, 275] width 143 height 21
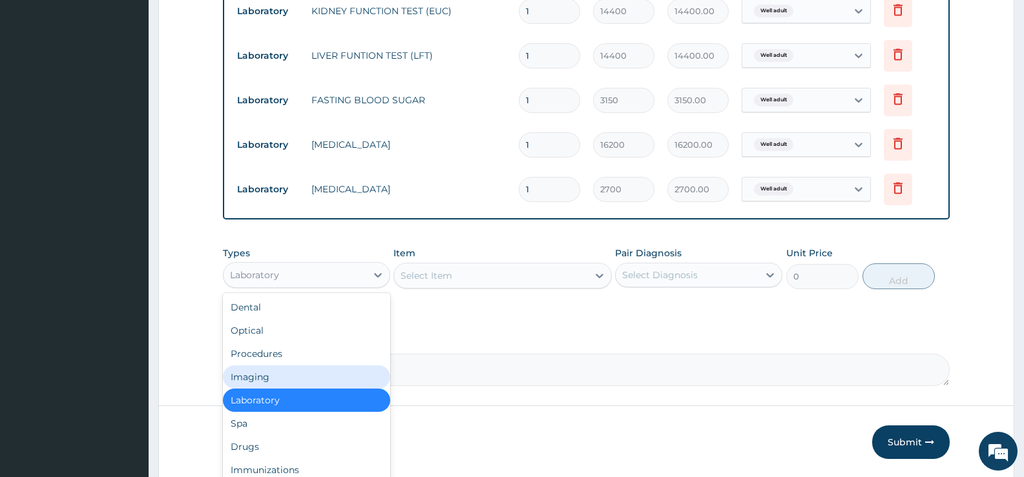
click at [308, 384] on div "Imaging" at bounding box center [306, 377] width 167 height 23
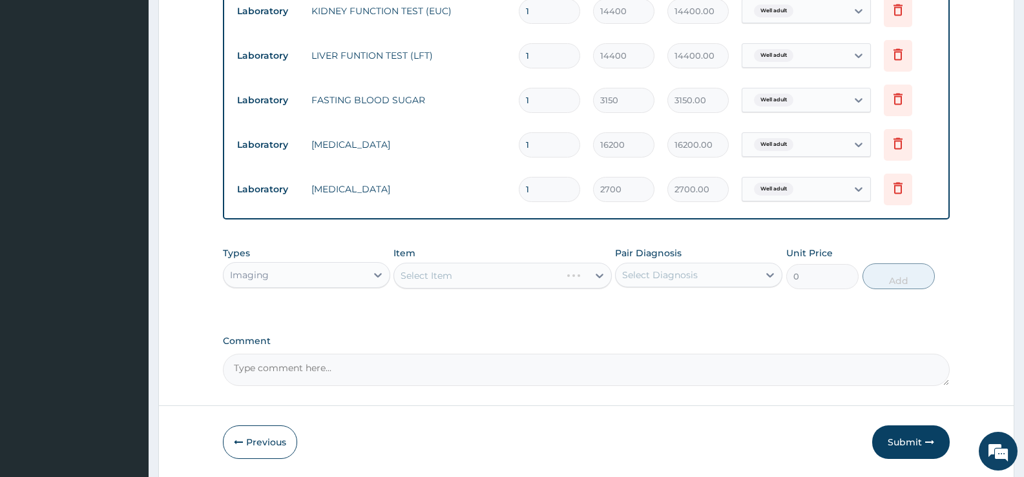
click at [634, 274] on div "Select Diagnosis" at bounding box center [660, 275] width 76 height 13
click at [637, 310] on label "Well adult" at bounding box center [659, 306] width 47 height 13
checkbox input "true"
click at [474, 281] on div "Select Item" at bounding box center [502, 276] width 218 height 26
click at [466, 277] on div "Select Item" at bounding box center [502, 276] width 218 height 26
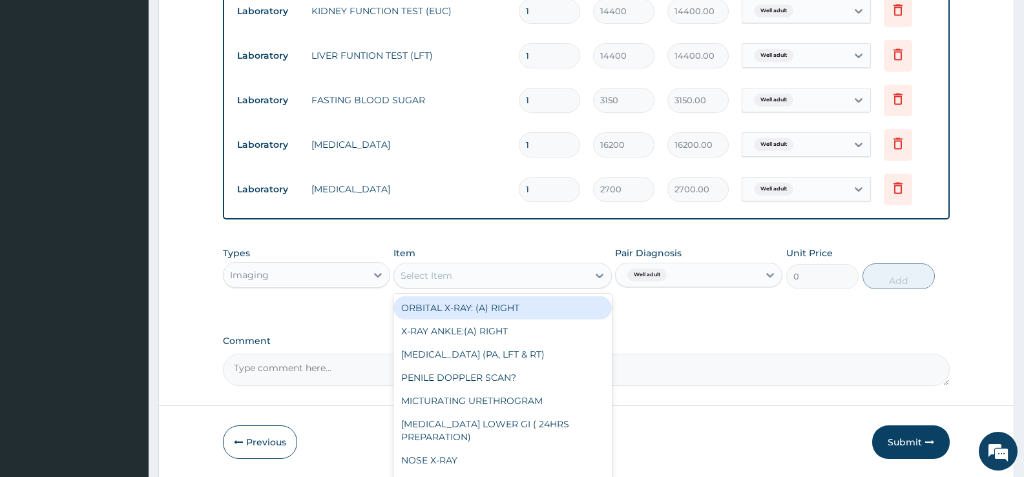
click at [567, 278] on div "Select Item" at bounding box center [490, 276] width 193 height 21
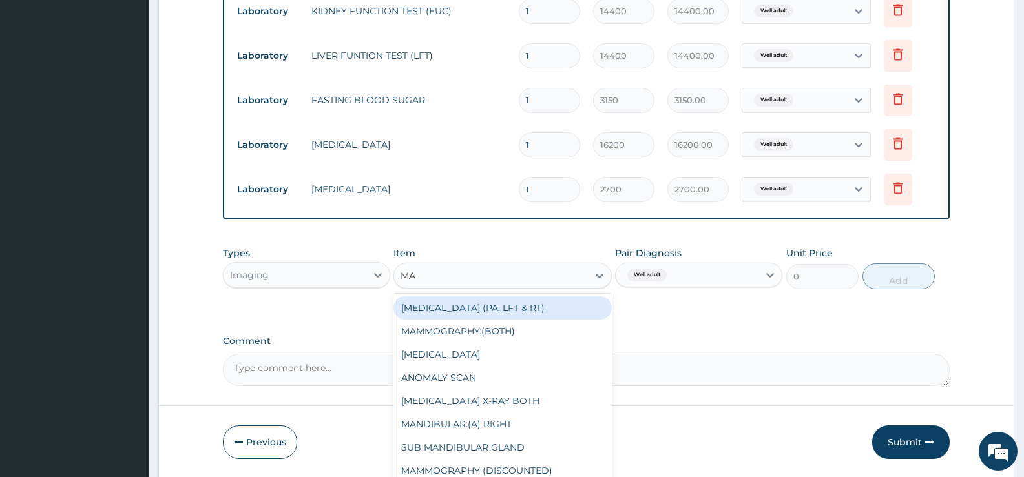
type input "MAM"
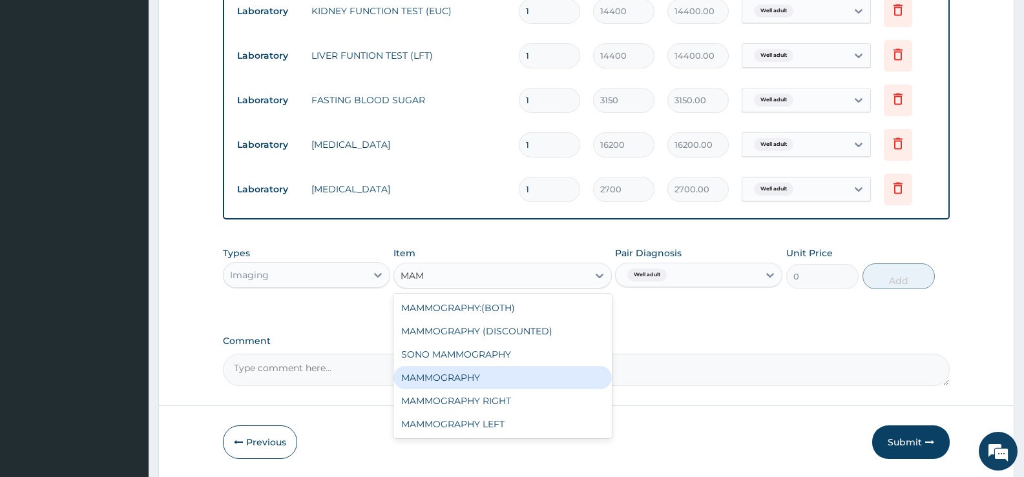
click at [541, 377] on div "MAMMOGRAPHY" at bounding box center [502, 377] width 218 height 23
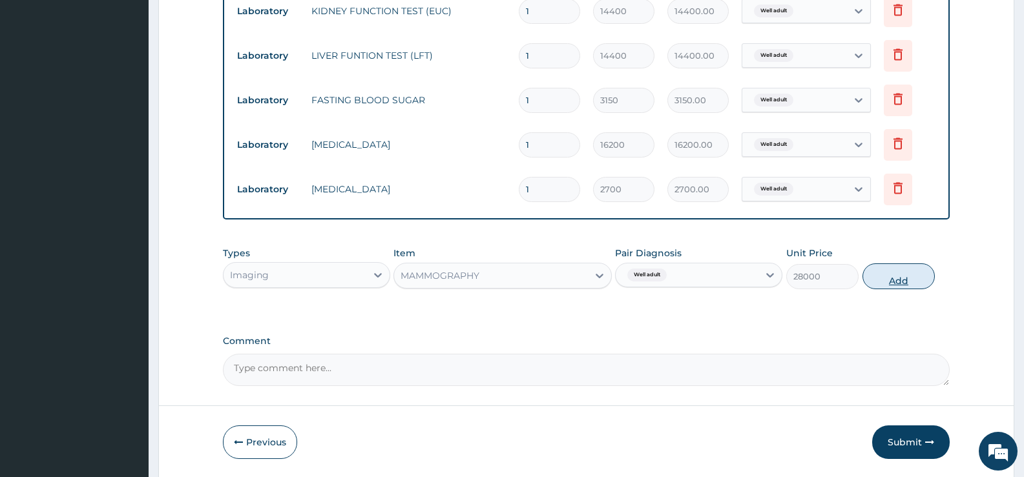
click at [893, 276] on button "Add" at bounding box center [899, 277] width 72 height 26
type input "0"
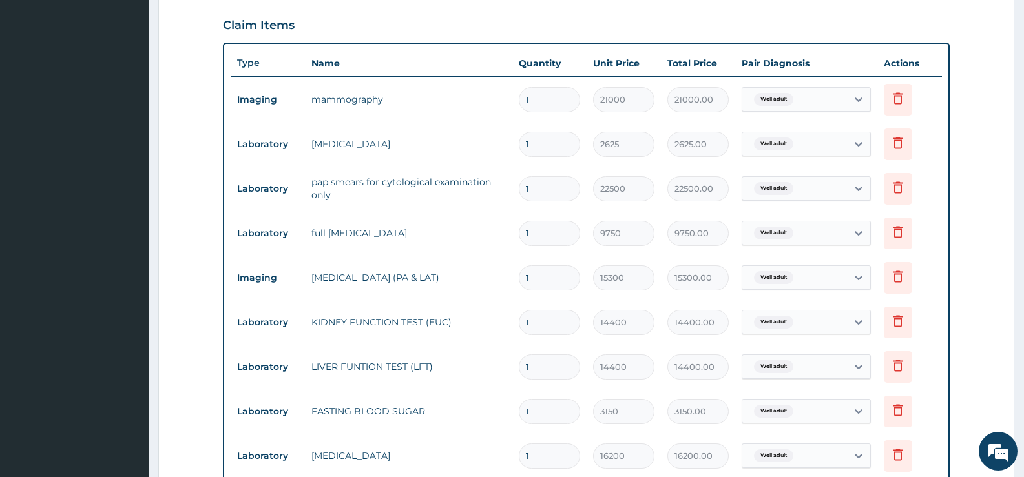
scroll to position [426, 0]
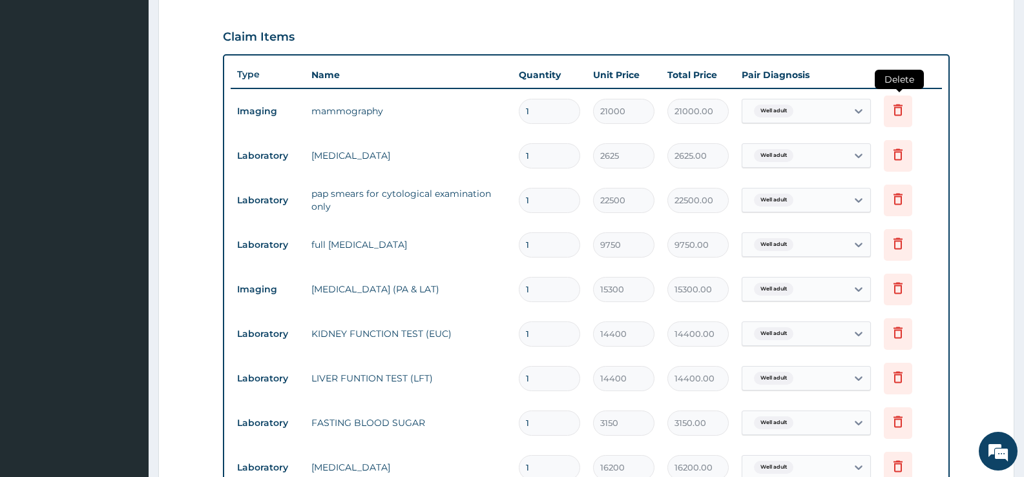
click at [892, 113] on icon at bounding box center [898, 110] width 16 height 16
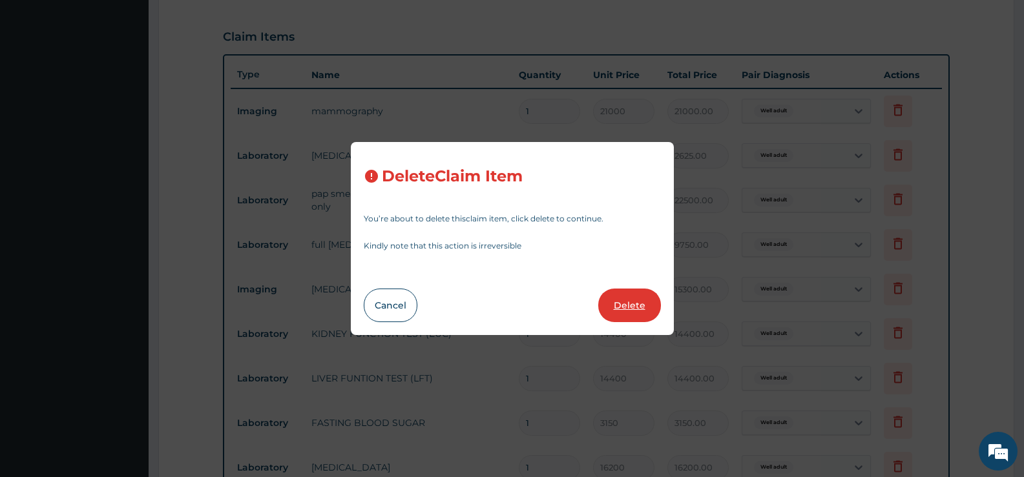
click at [622, 291] on button "Delete" at bounding box center [629, 306] width 63 height 34
type input "2625"
type input "2625.00"
type input "22500"
type input "22500.00"
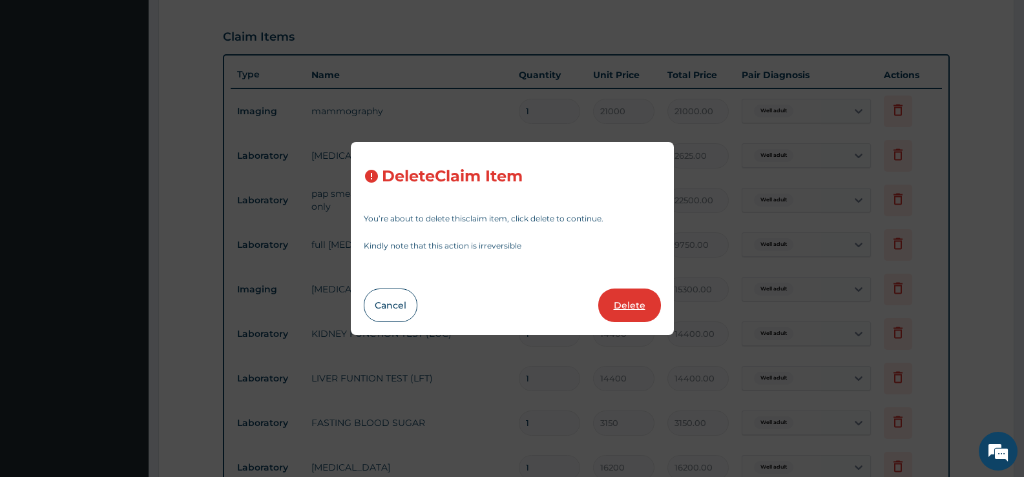
type input "9750"
type input "9750.00"
type input "15300"
type input "15300.00"
type input "14400"
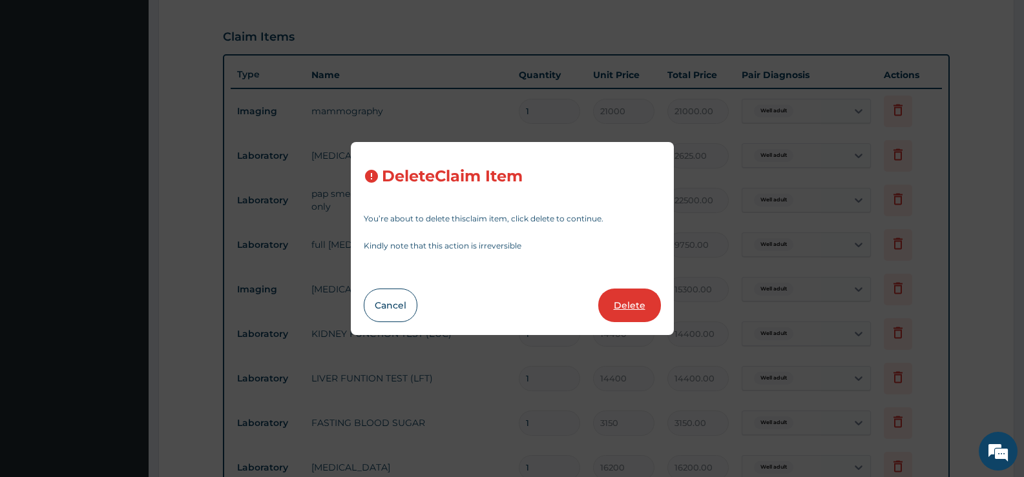
type input "14400.00"
type input "3150"
type input "3150.00"
type input "16200"
type input "16200.00"
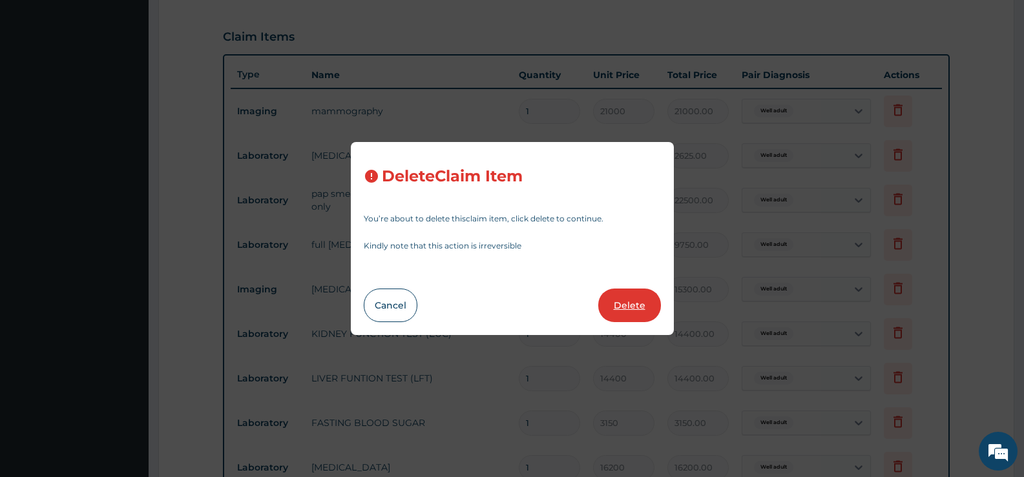
type input "2700"
type input "2700.00"
type input "28000"
type input "28000.00"
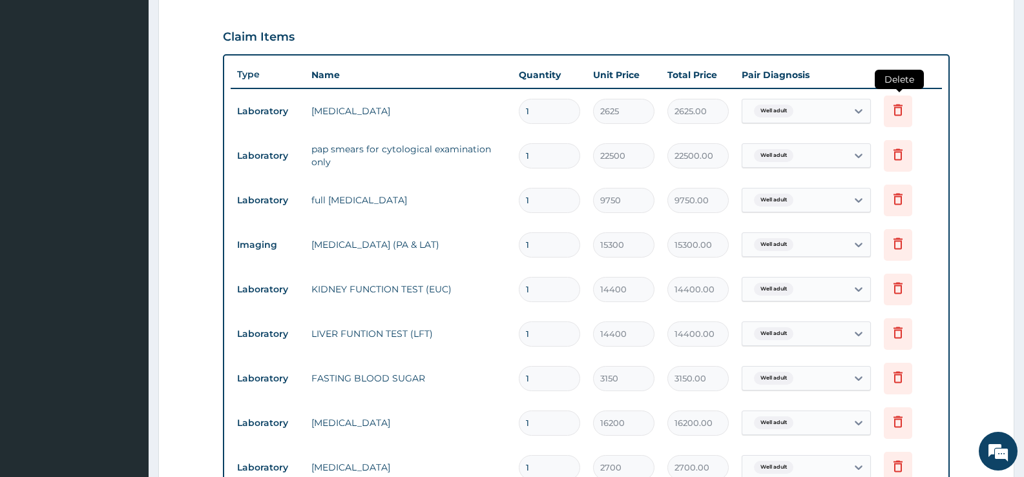
click at [904, 106] on icon at bounding box center [898, 110] width 16 height 16
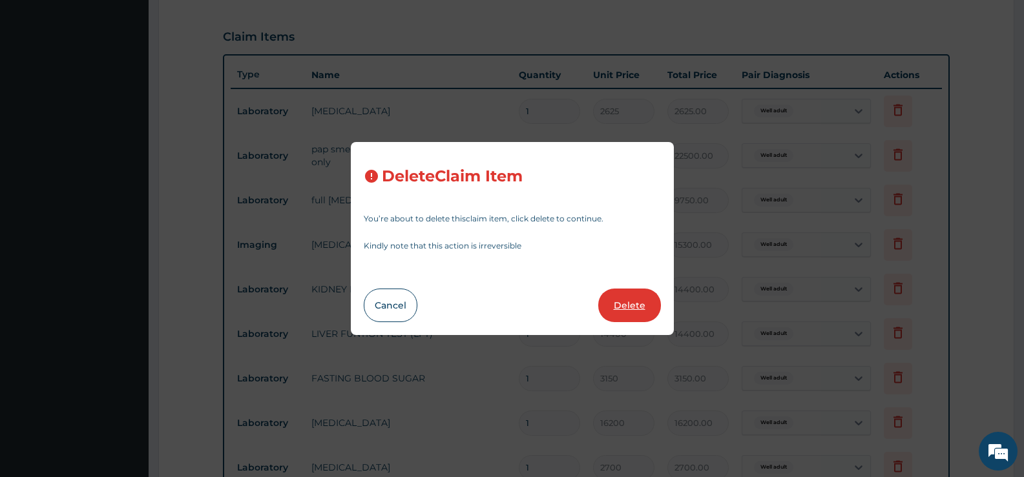
click at [646, 300] on button "Delete" at bounding box center [629, 306] width 63 height 34
type input "22500"
type input "22500.00"
type input "9750"
type input "9750.00"
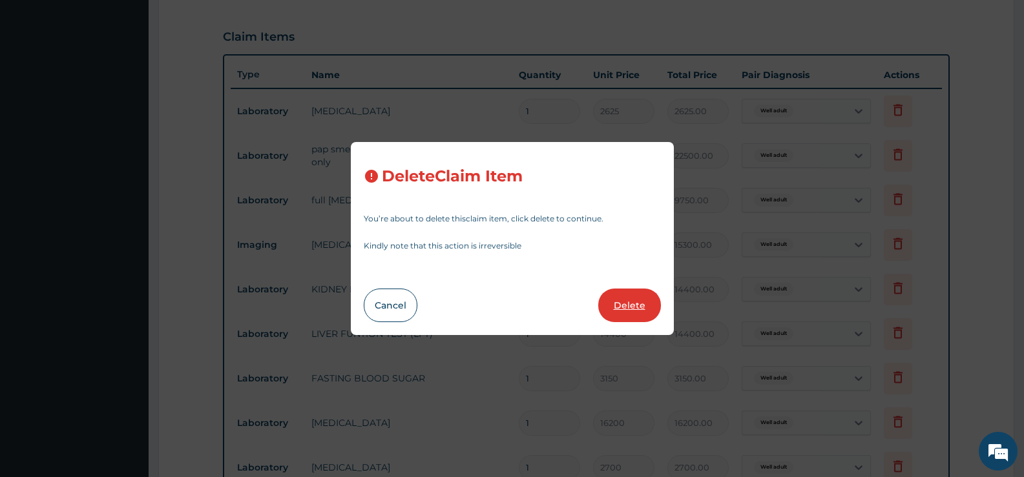
type input "15300"
type input "15300.00"
type input "14400"
type input "14400.00"
type input "3150"
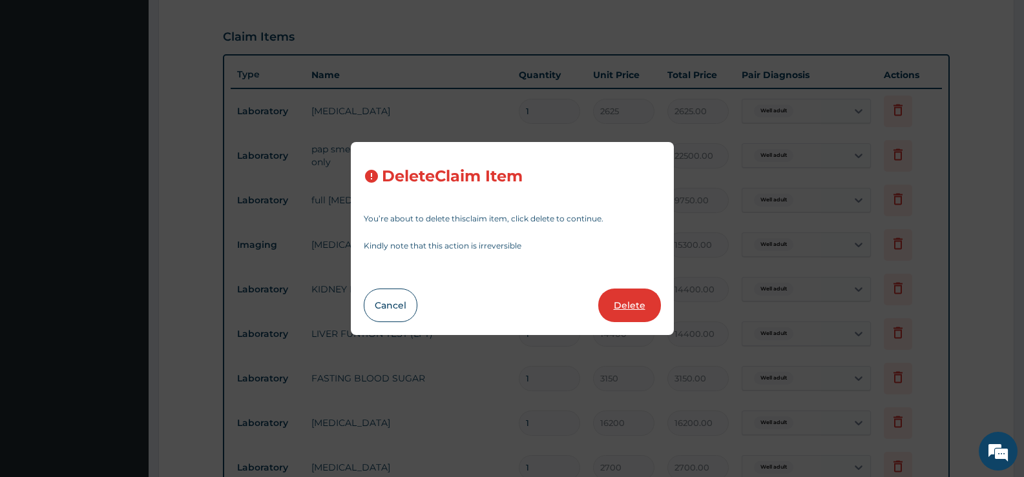
type input "3150.00"
type input "16200"
type input "16200.00"
type input "2700"
type input "2700.00"
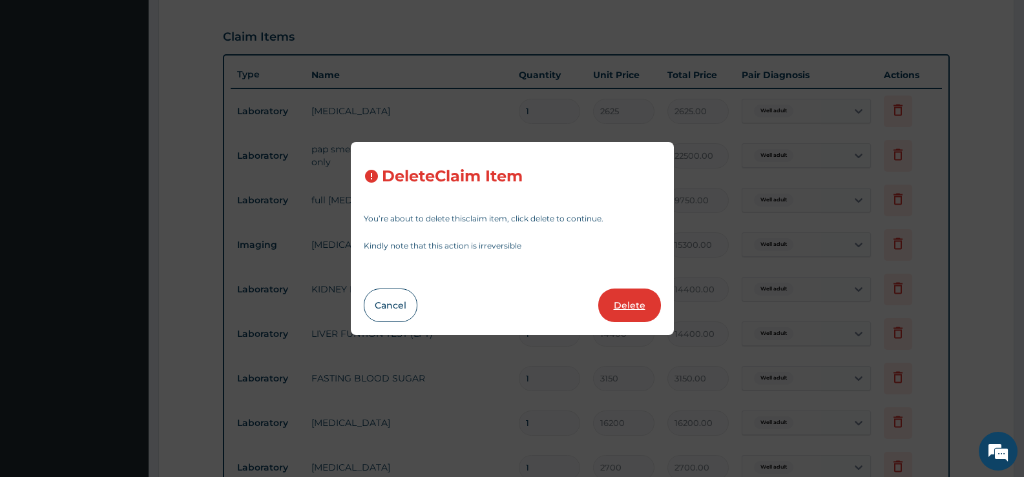
type input "28000"
type input "28000.00"
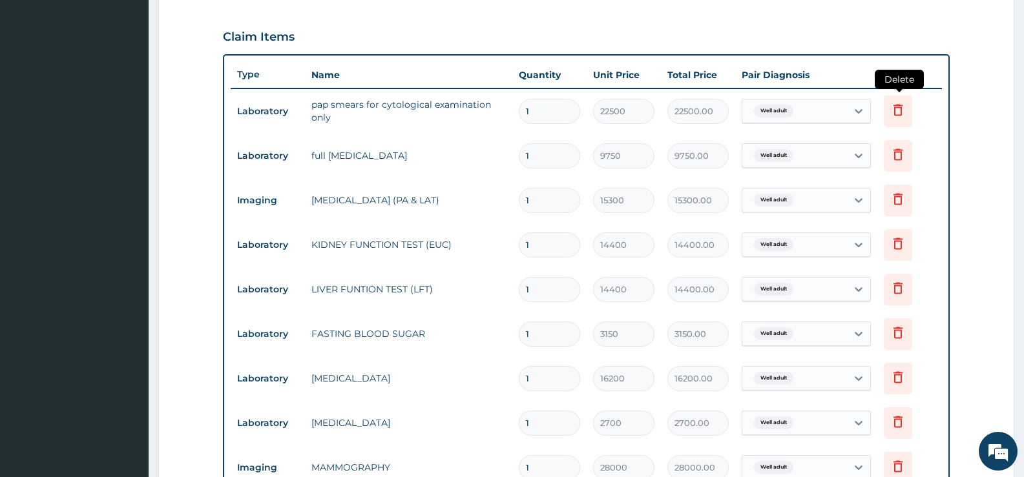
click at [898, 107] on icon at bounding box center [898, 110] width 9 height 12
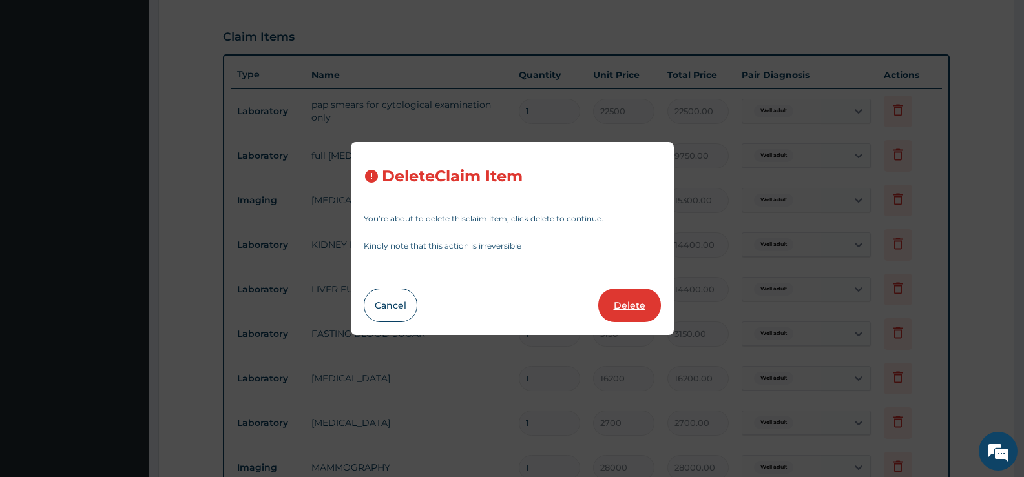
click at [629, 299] on button "Delete" at bounding box center [629, 306] width 63 height 34
type input "9750"
type input "9750.00"
type input "15300"
type input "15300.00"
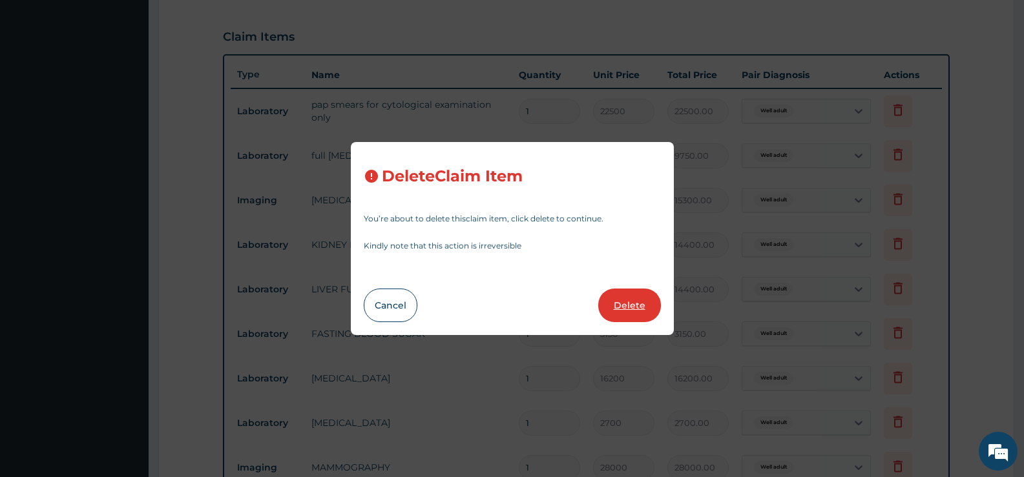
type input "14400"
type input "14400.00"
type input "3150"
type input "3150.00"
type input "16200"
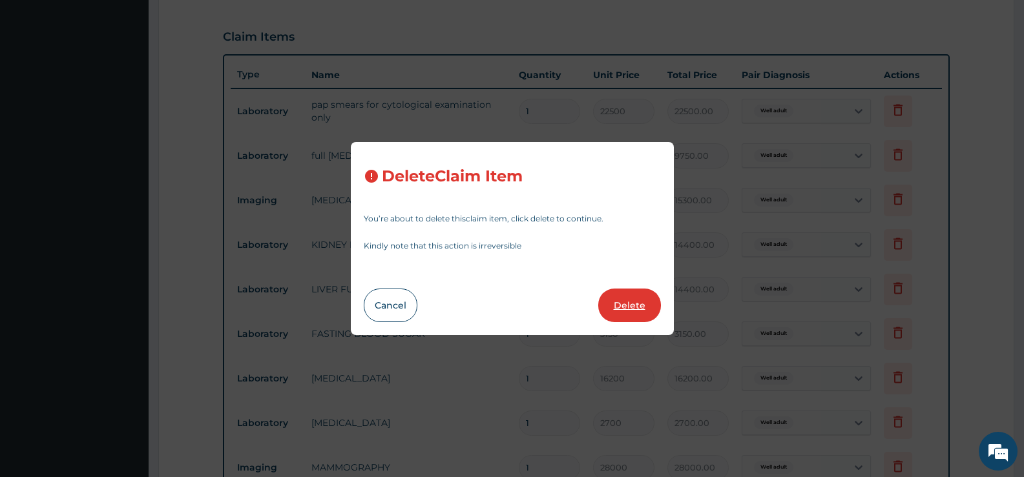
type input "16200.00"
type input "2700"
type input "2700.00"
type input "28000"
type input "28000.00"
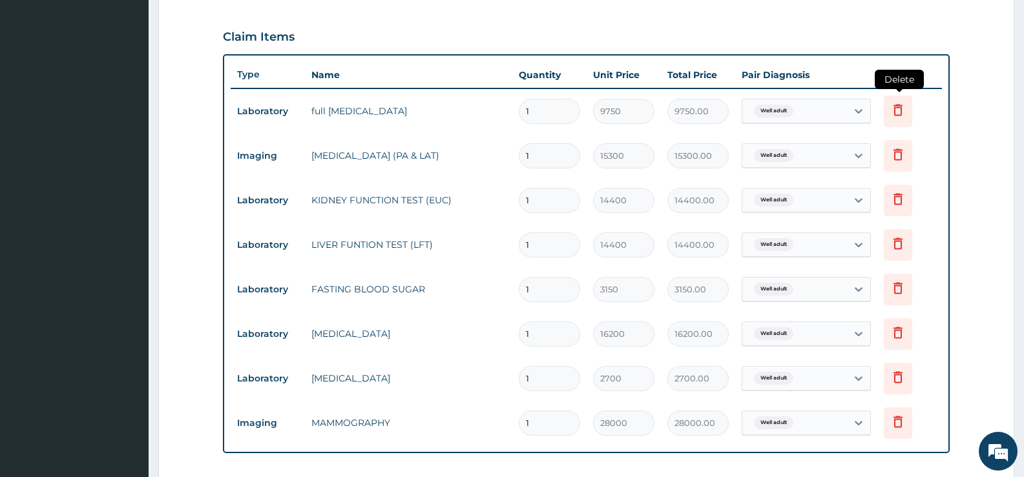
click at [906, 113] on icon at bounding box center [898, 112] width 28 height 32
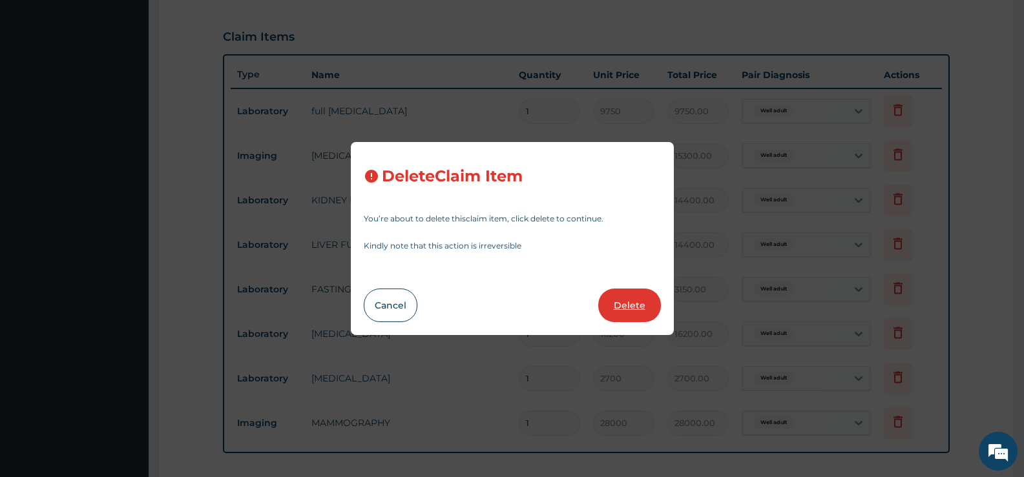
click at [636, 306] on button "Delete" at bounding box center [629, 306] width 63 height 34
type input "15300"
type input "15300.00"
type input "14400"
type input "14400.00"
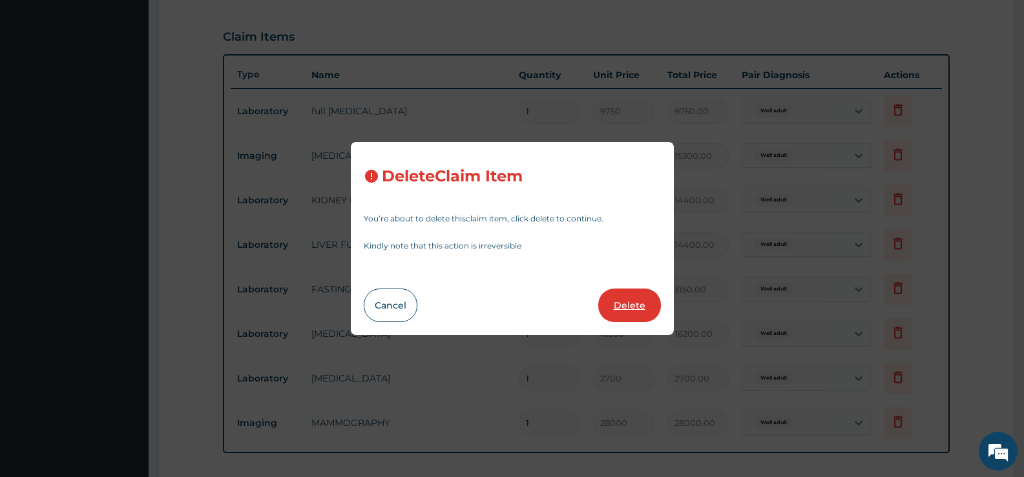
type input "3150"
type input "3150.00"
type input "16200"
type input "16200.00"
type input "2700"
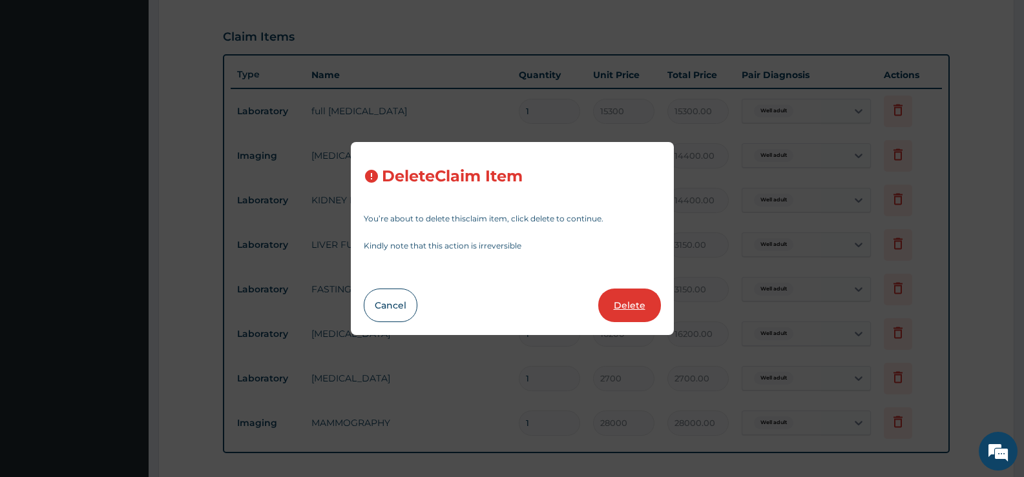
type input "2700.00"
type input "28000"
type input "28000.00"
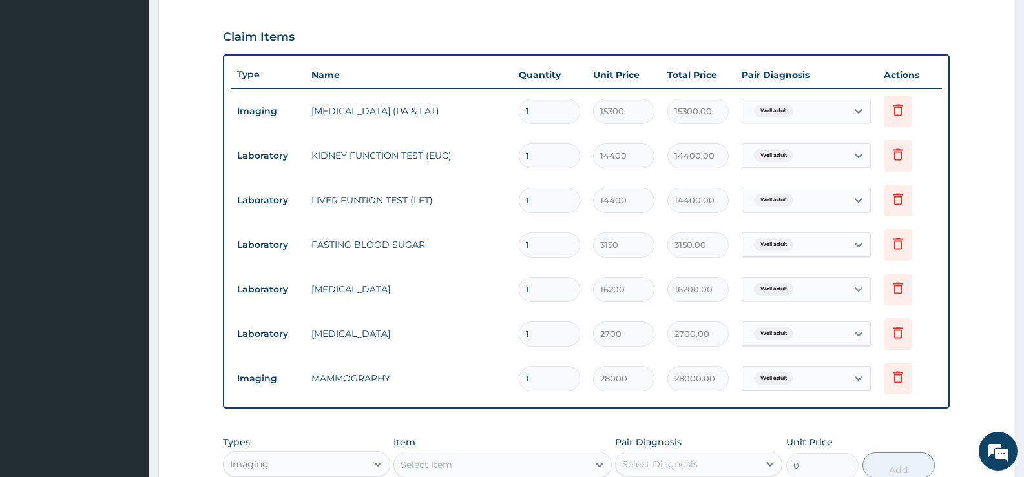
scroll to position [660, 0]
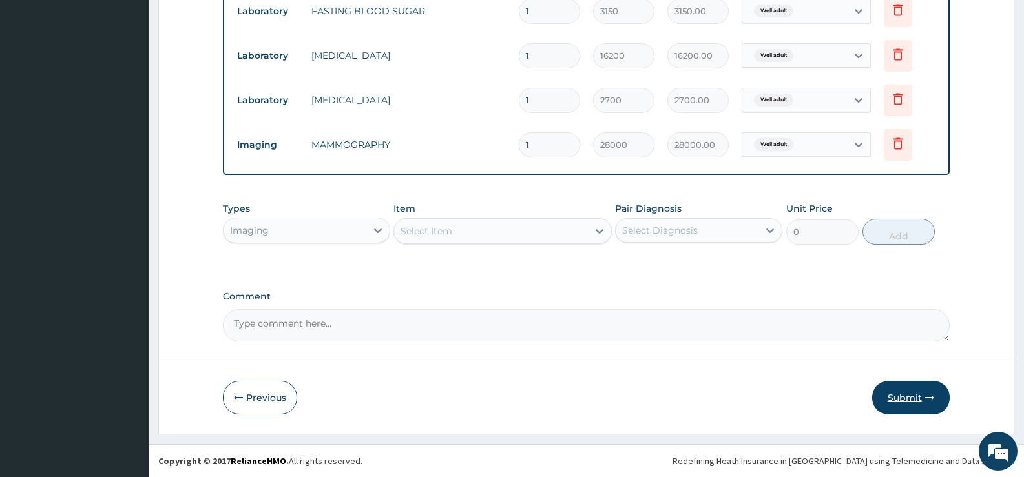
click at [919, 399] on button "Submit" at bounding box center [911, 398] width 78 height 34
